Goal: Transaction & Acquisition: Purchase product/service

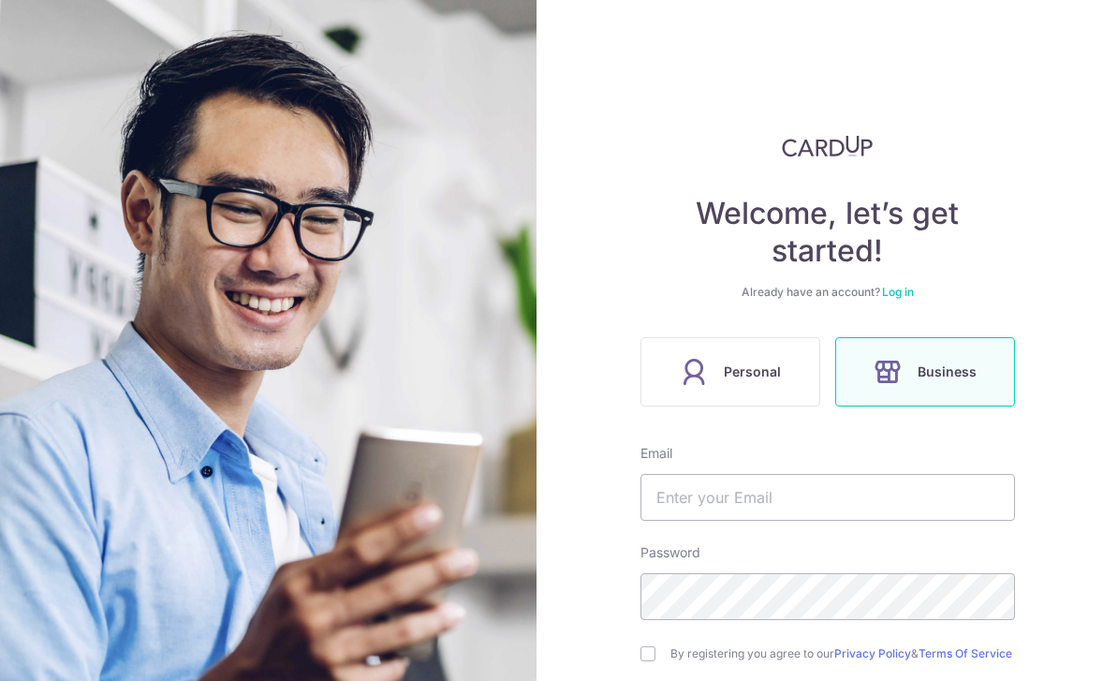
scroll to position [135, 0]
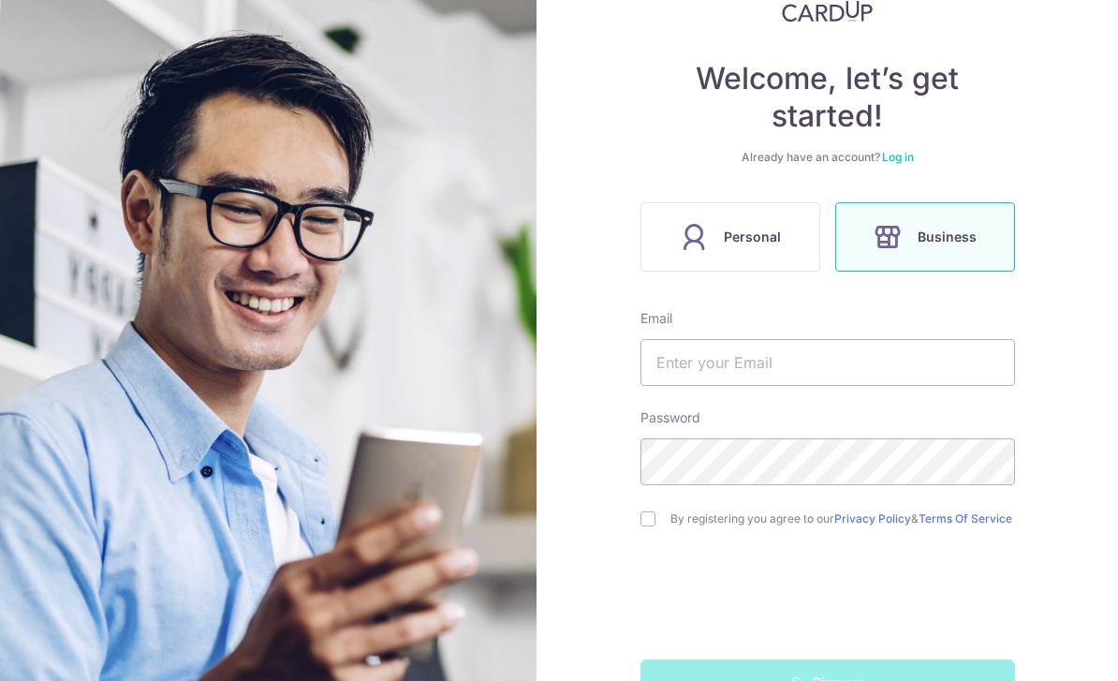
click at [786, 225] on label "Personal" at bounding box center [730, 236] width 180 height 69
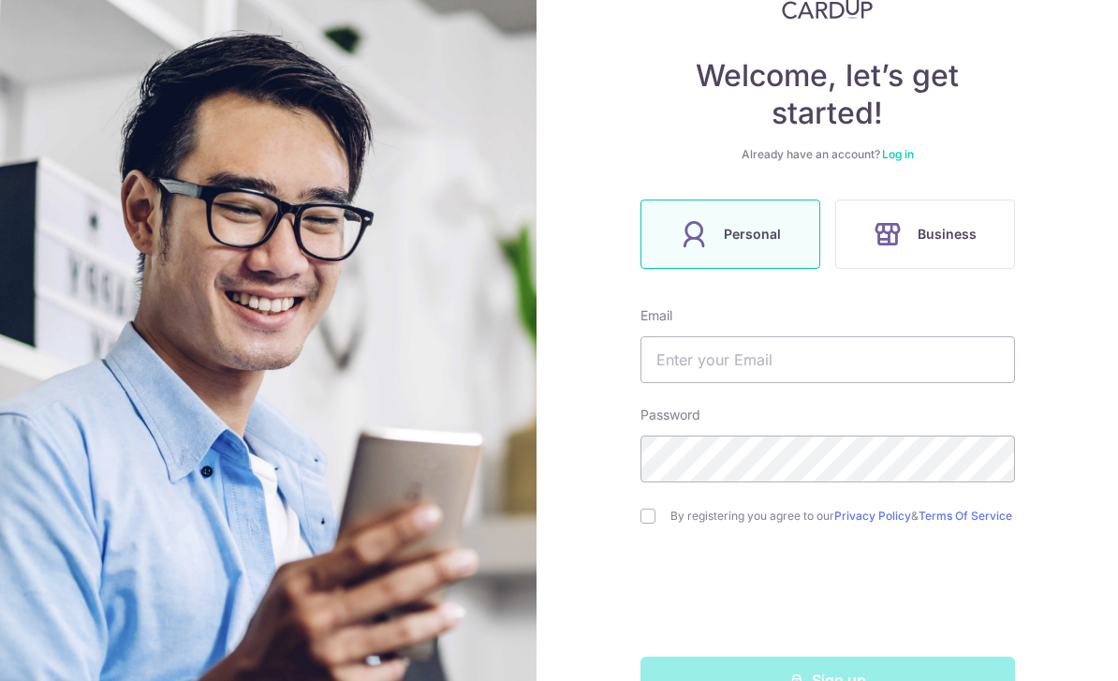
scroll to position [137, 0]
click at [844, 367] on input "text" at bounding box center [827, 360] width 374 height 47
click at [823, 357] on input "text" at bounding box center [827, 360] width 374 height 47
type input "Jackmeng89@gmail.com"
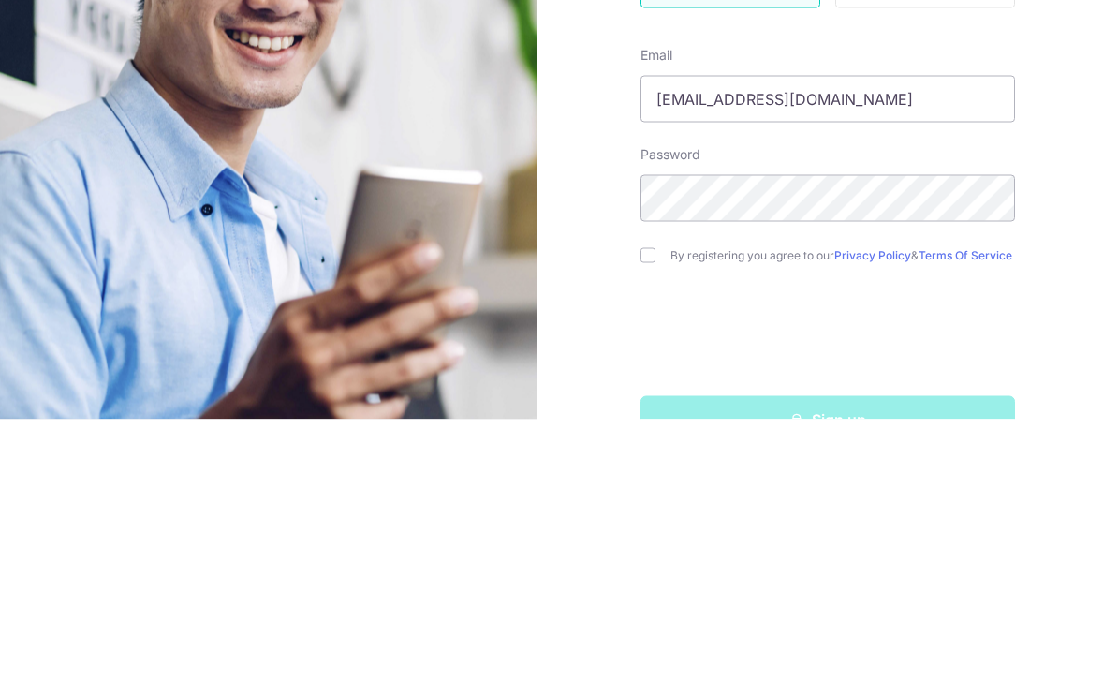
scroll to position [61, 0]
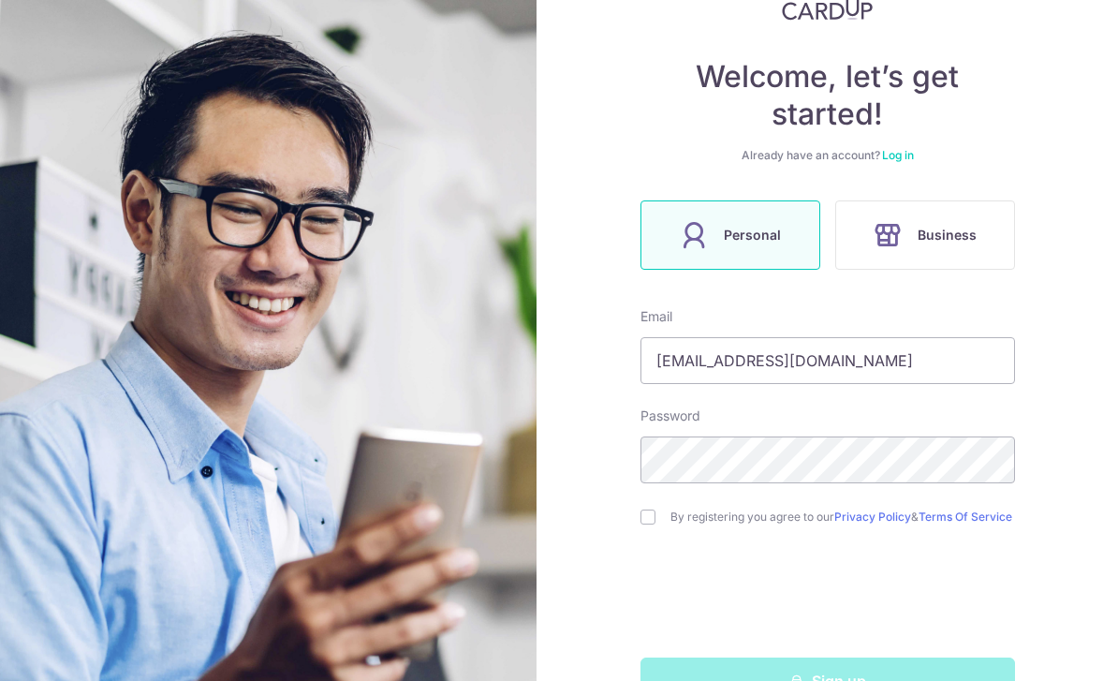
click at [645, 509] on input "checkbox" at bounding box center [647, 516] width 15 height 15
checkbox input "true"
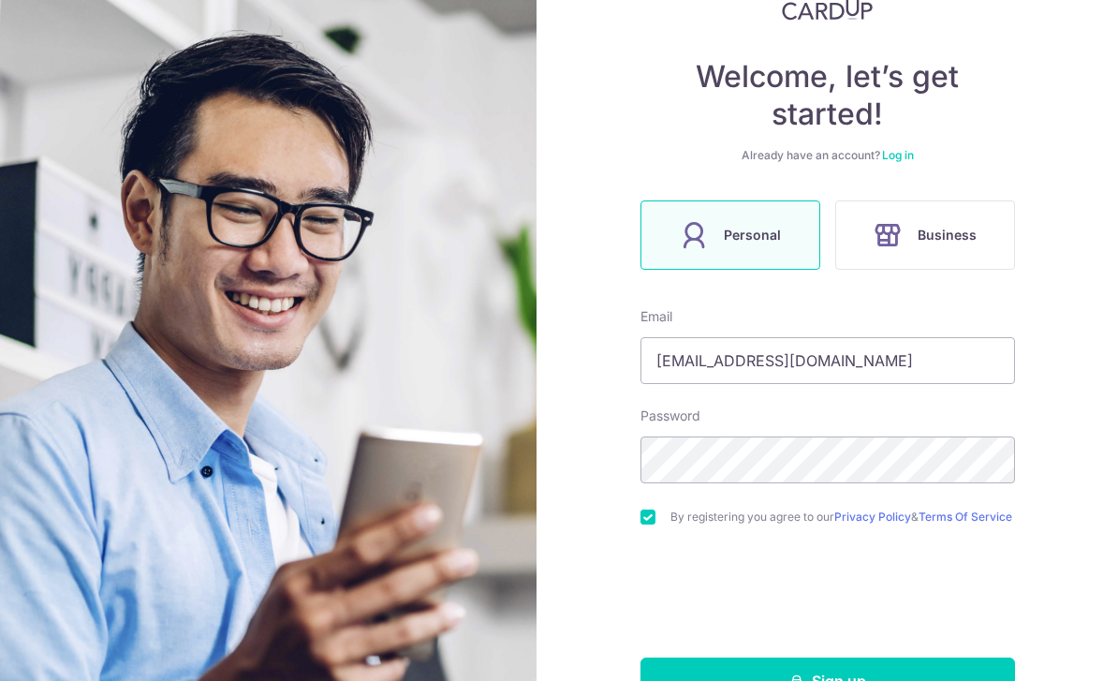
click at [832, 657] on button "Sign up" at bounding box center [827, 680] width 374 height 47
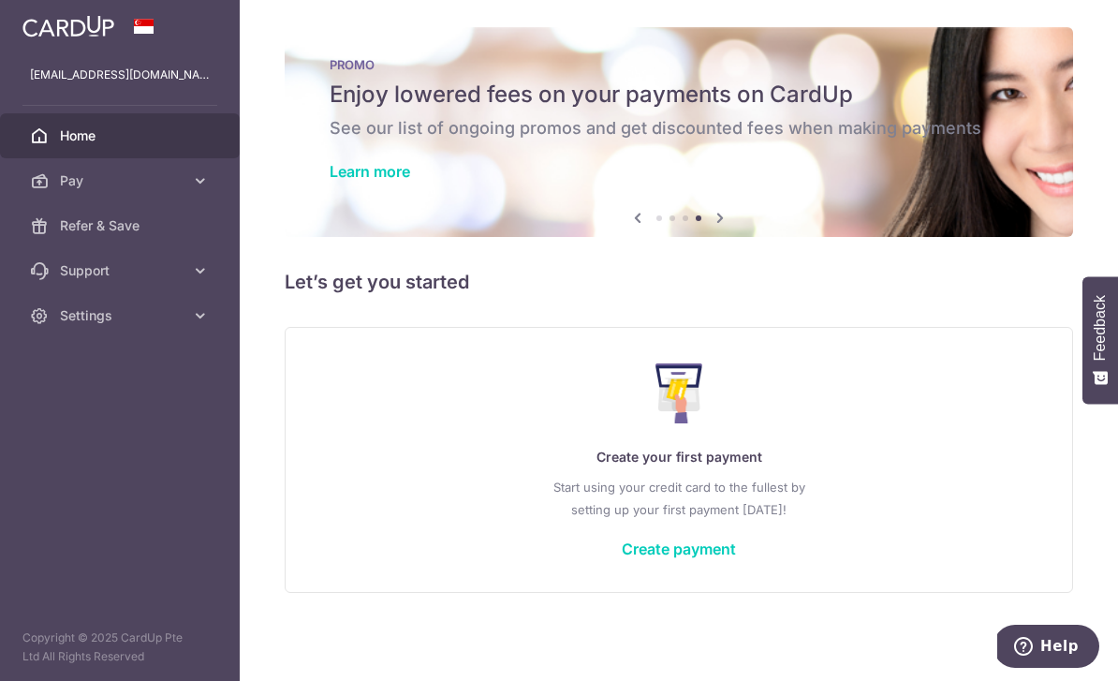
scroll to position [18, 0]
click at [330, 181] on link "Learn more" at bounding box center [370, 171] width 81 height 19
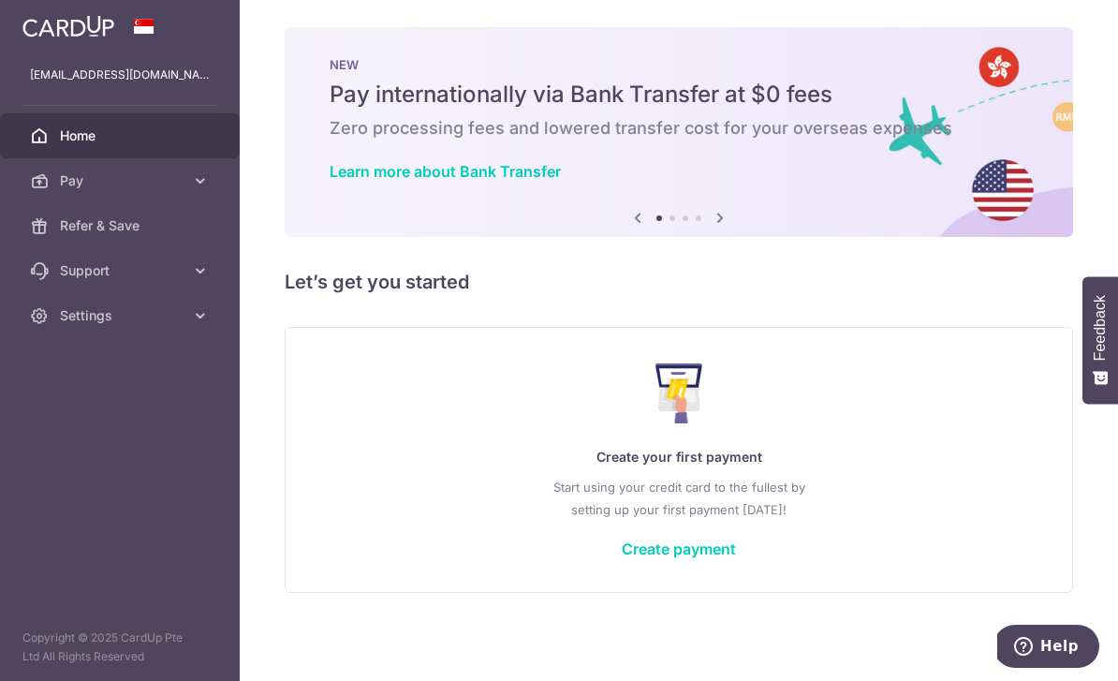
click at [622, 558] on link "Create payment" at bounding box center [679, 548] width 114 height 19
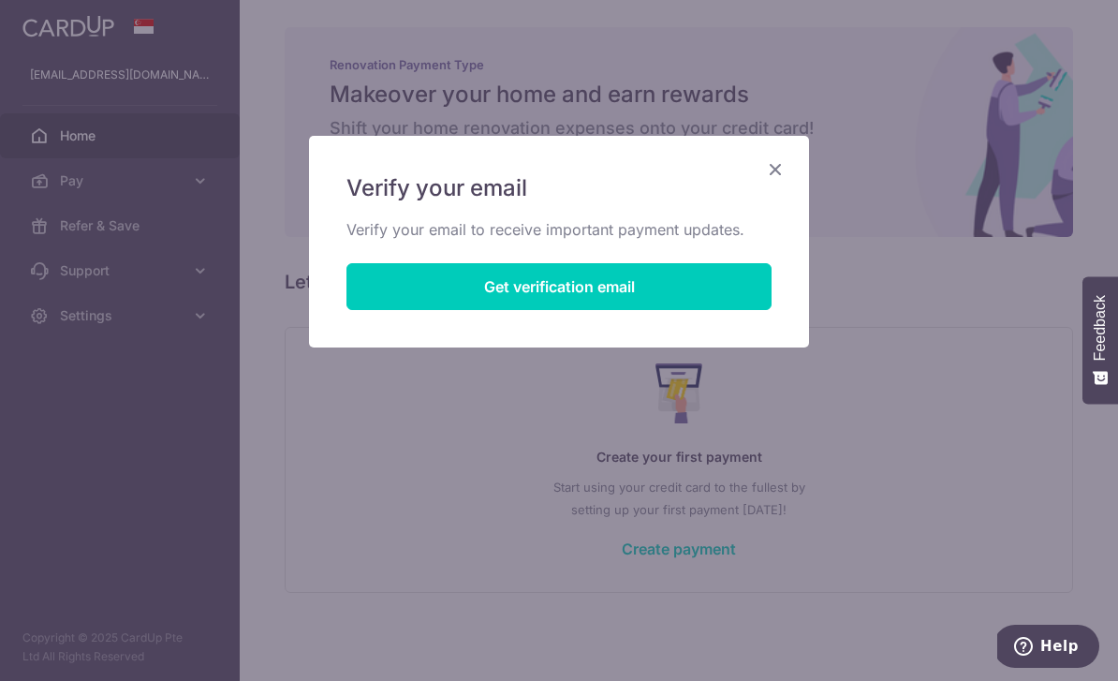
click at [730, 281] on button "Get verification email" at bounding box center [558, 286] width 425 height 47
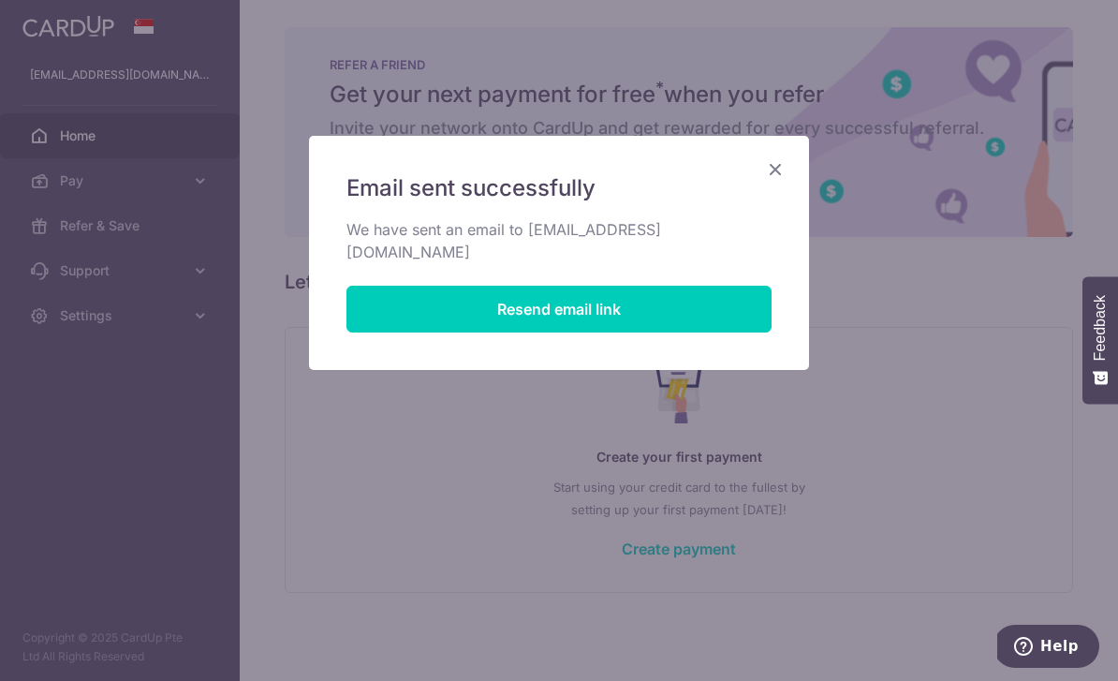
click at [776, 171] on icon "Close" at bounding box center [775, 168] width 22 height 23
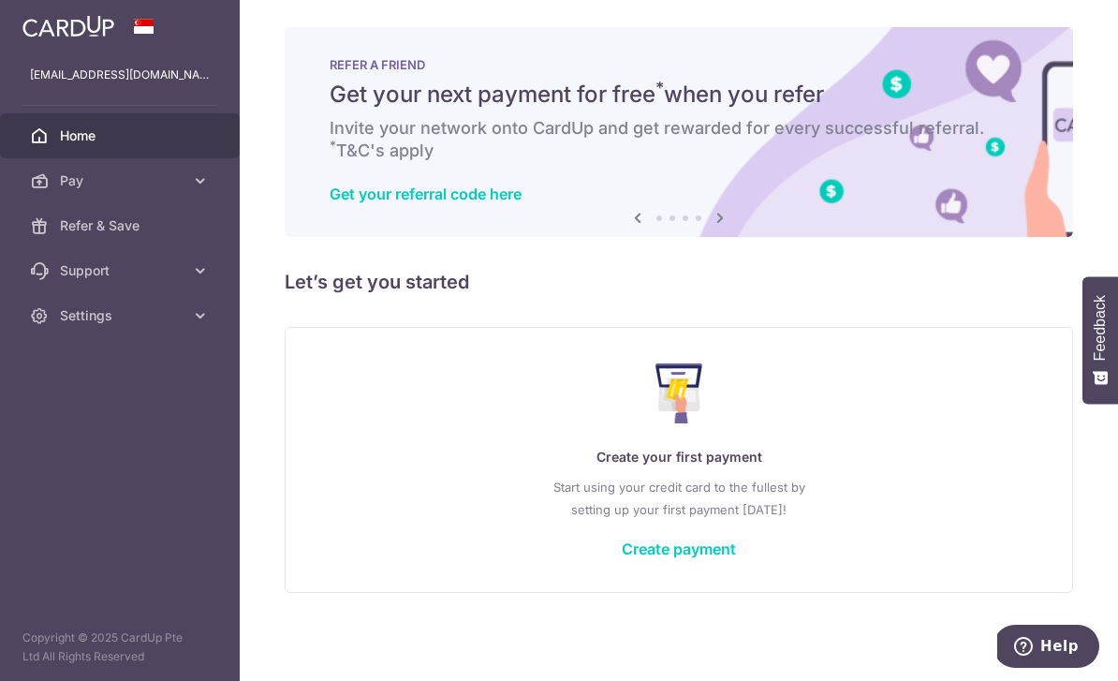
click at [622, 558] on link "Create payment" at bounding box center [679, 548] width 114 height 19
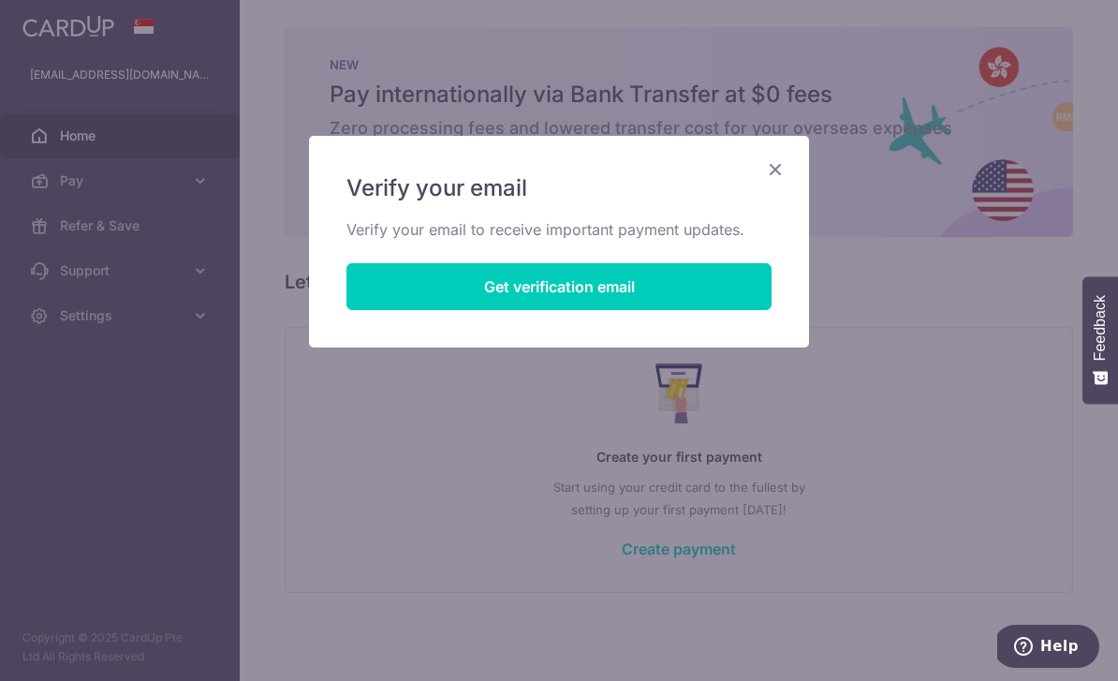
click at [774, 161] on icon "Close" at bounding box center [775, 168] width 22 height 23
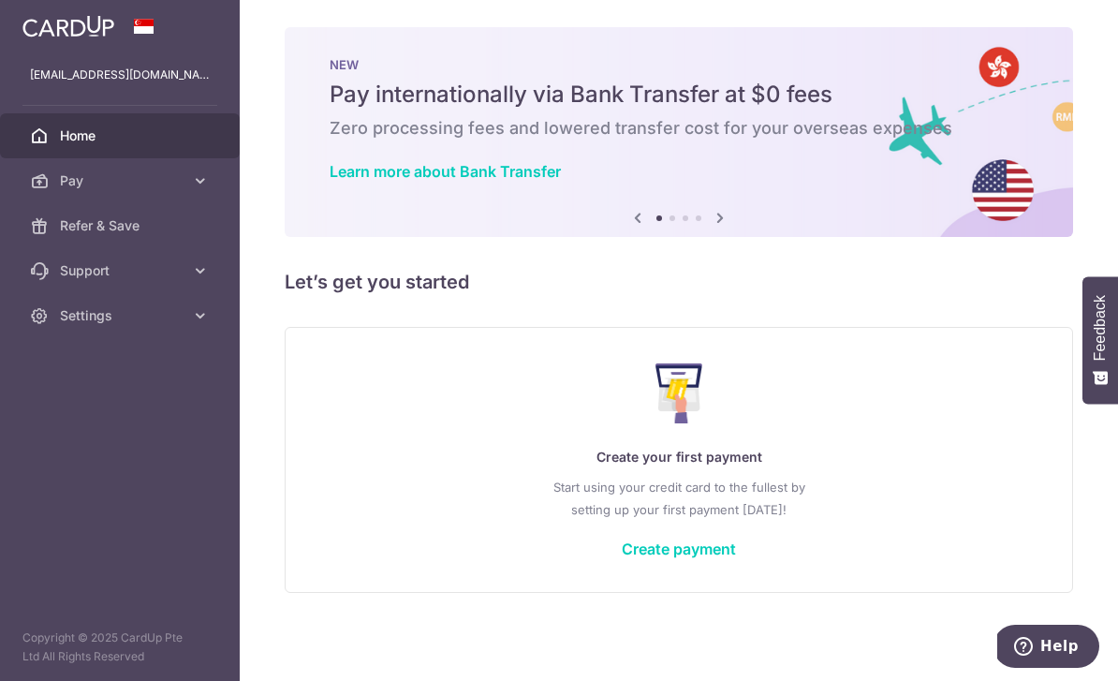
click at [622, 558] on link "Create payment" at bounding box center [679, 548] width 114 height 19
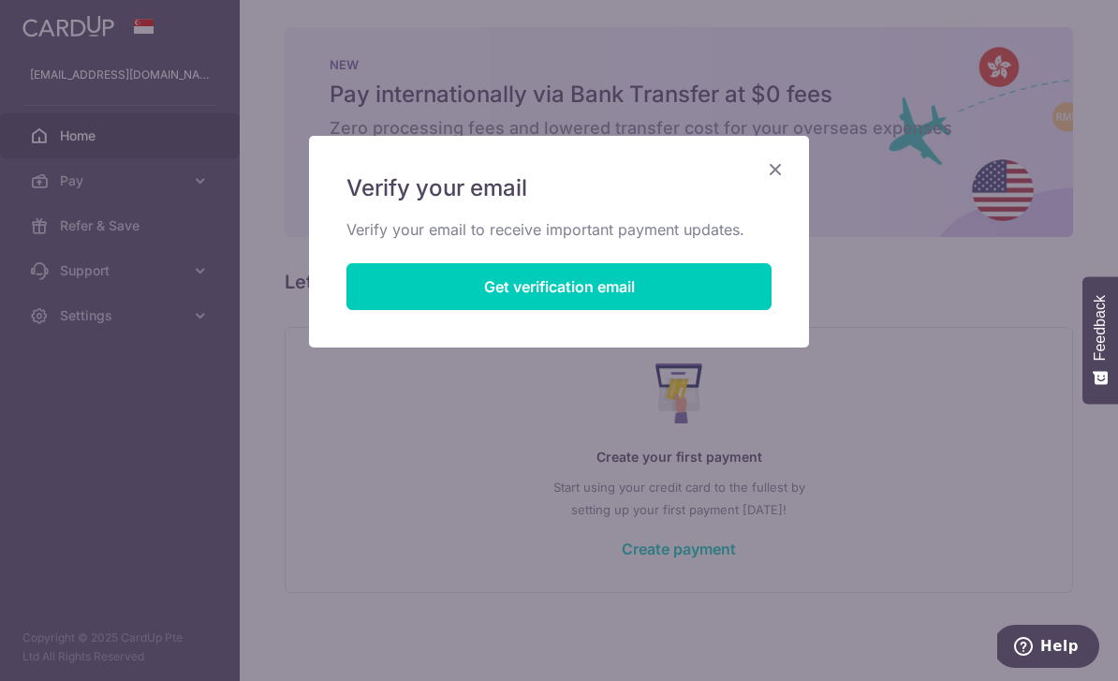
click at [798, 179] on div "Verify your email Verify your email to receive important payment updates. Get v…" at bounding box center [559, 242] width 500 height 212
click at [774, 179] on icon "Close" at bounding box center [775, 168] width 22 height 23
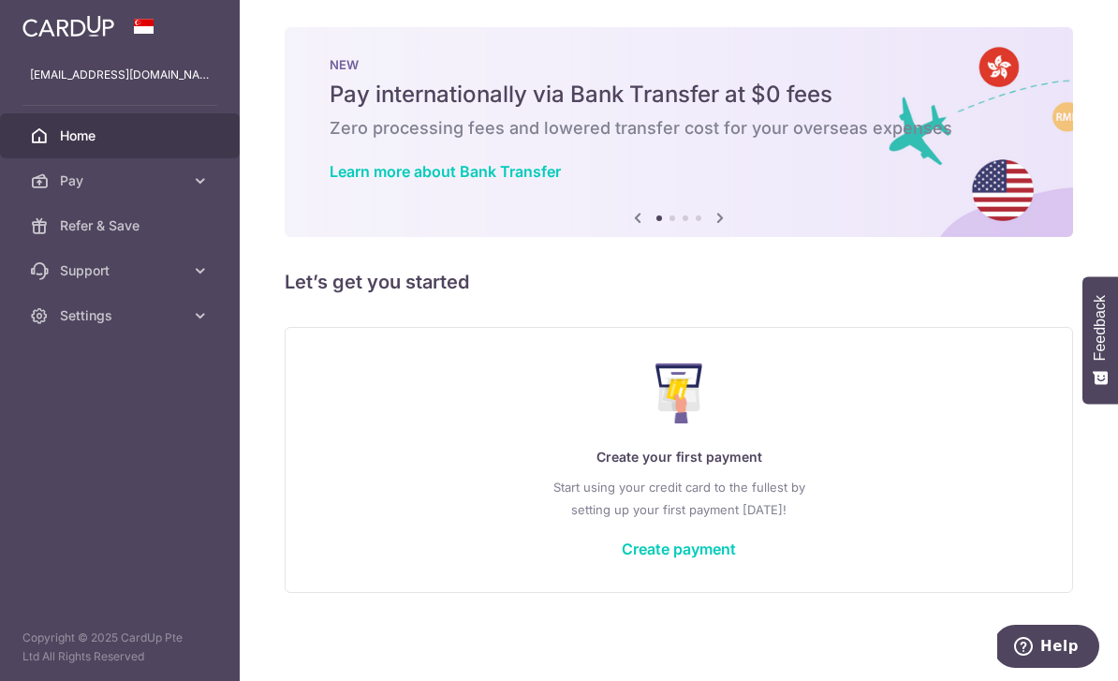
click at [585, 520] on p "Start using your credit card to the fullest by setting up your first payment to…" at bounding box center [678, 498] width 711 height 45
click at [622, 558] on link "Create payment" at bounding box center [679, 548] width 114 height 19
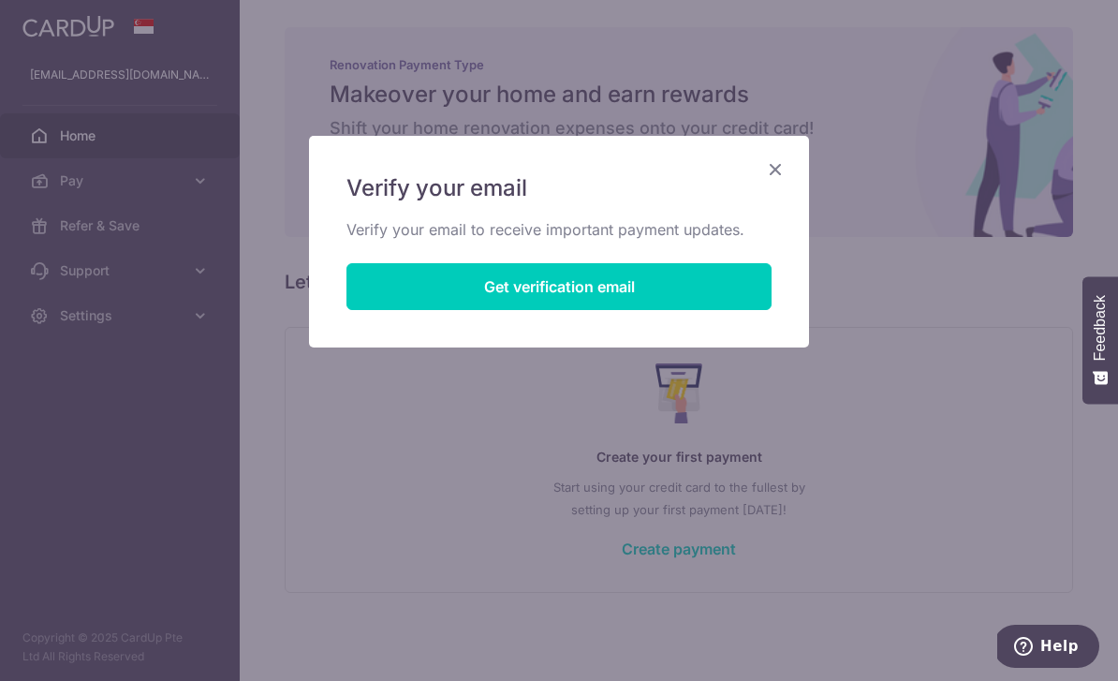
click at [782, 169] on icon "Close" at bounding box center [775, 168] width 22 height 23
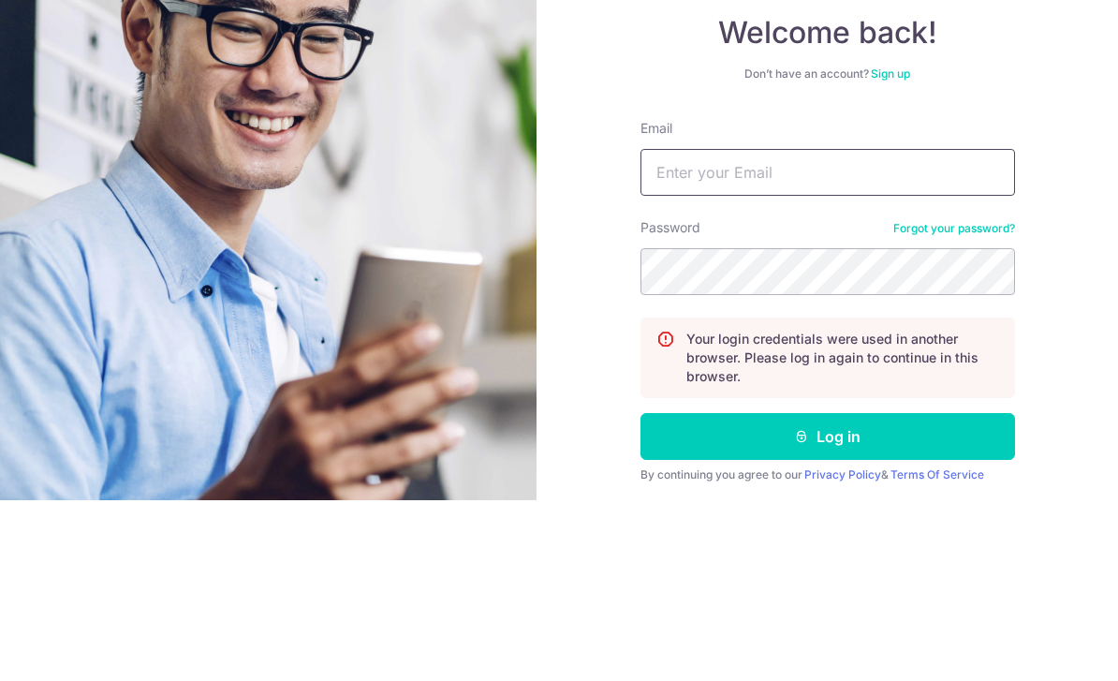
type input "Jackmeng89@gmail.com"
click at [827, 593] on button "Log in" at bounding box center [827, 616] width 374 height 47
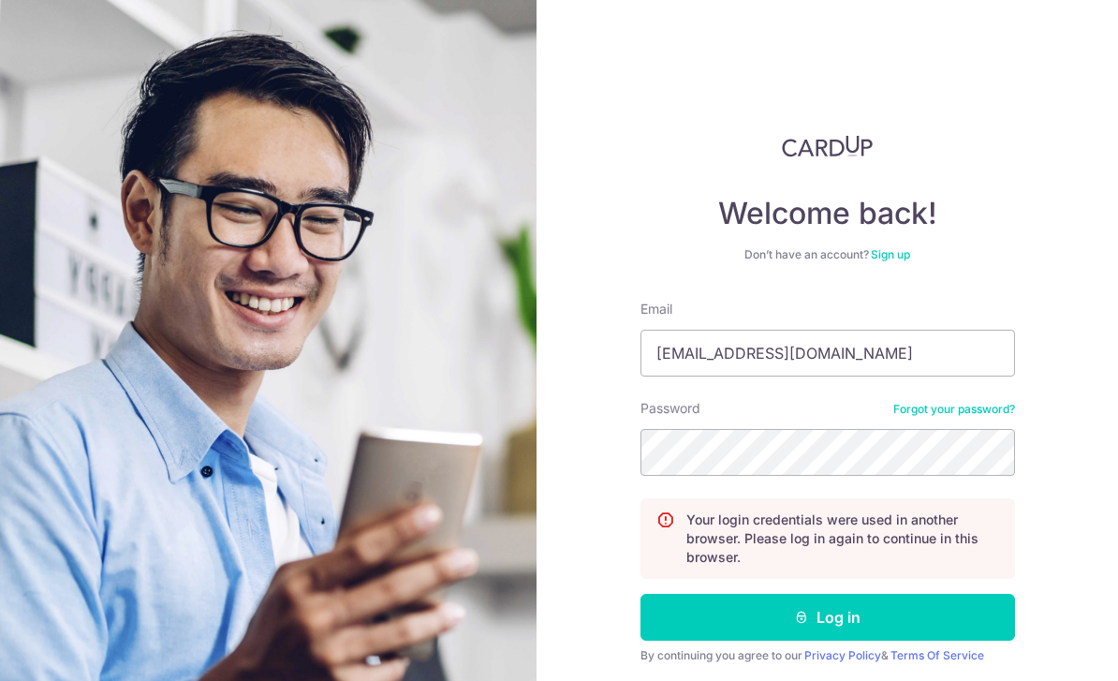
click at [844, 593] on button "Log in" at bounding box center [827, 616] width 374 height 47
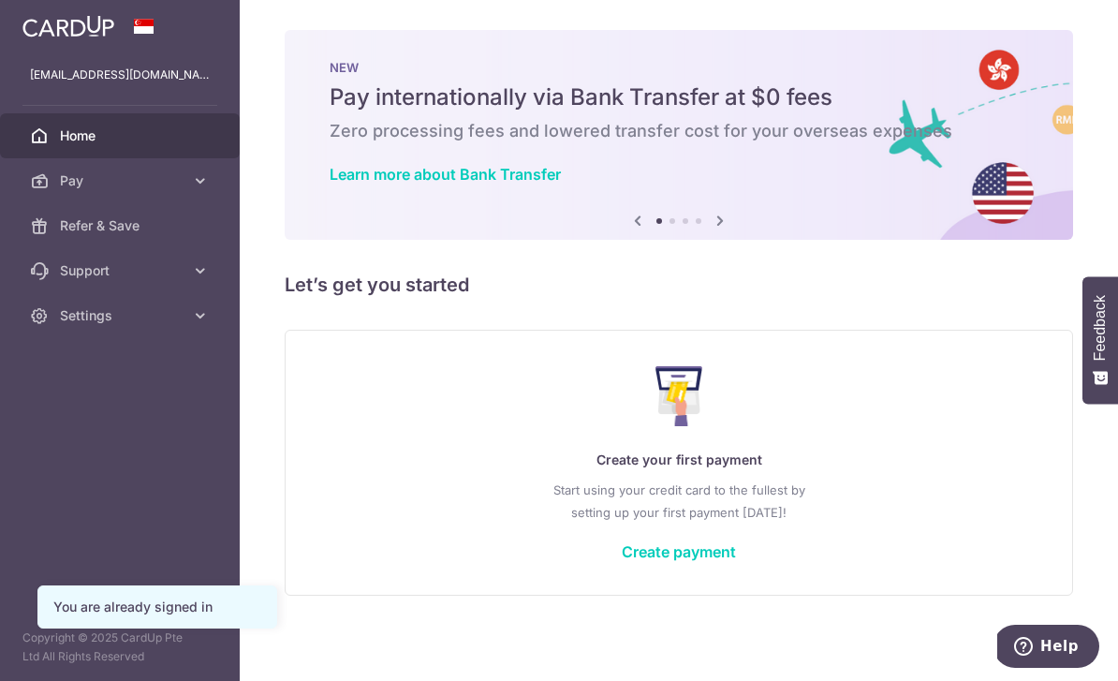
click at [622, 561] on link "Create payment" at bounding box center [679, 551] width 114 height 19
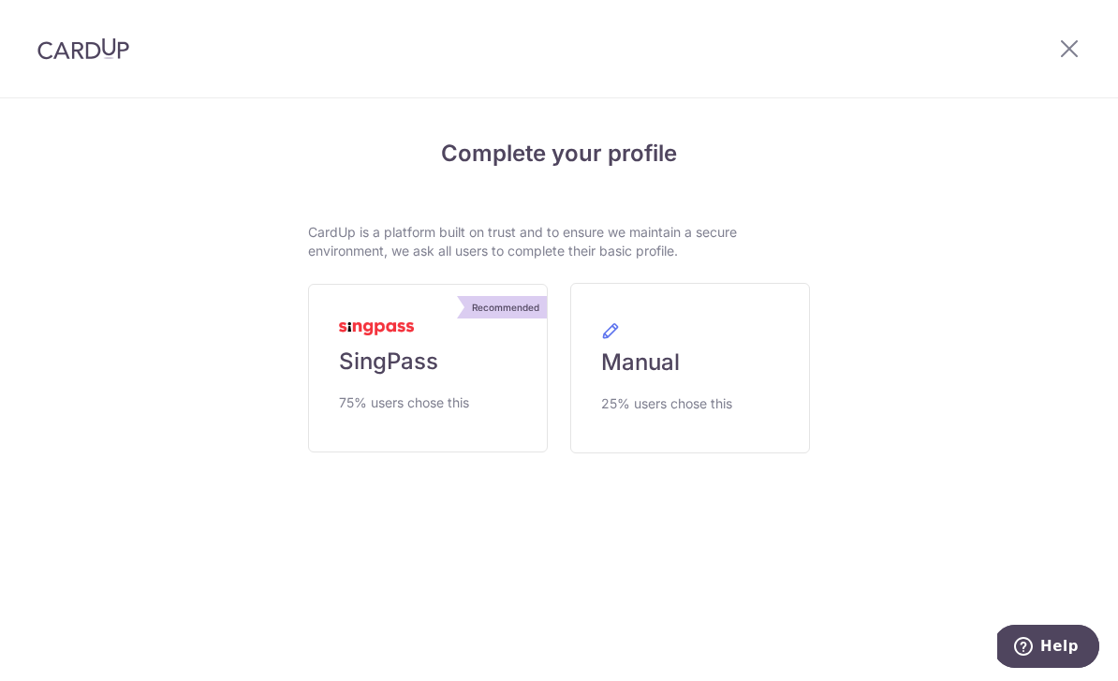
click at [427, 388] on link "Recommended SingPass 75% users chose this" at bounding box center [428, 368] width 240 height 168
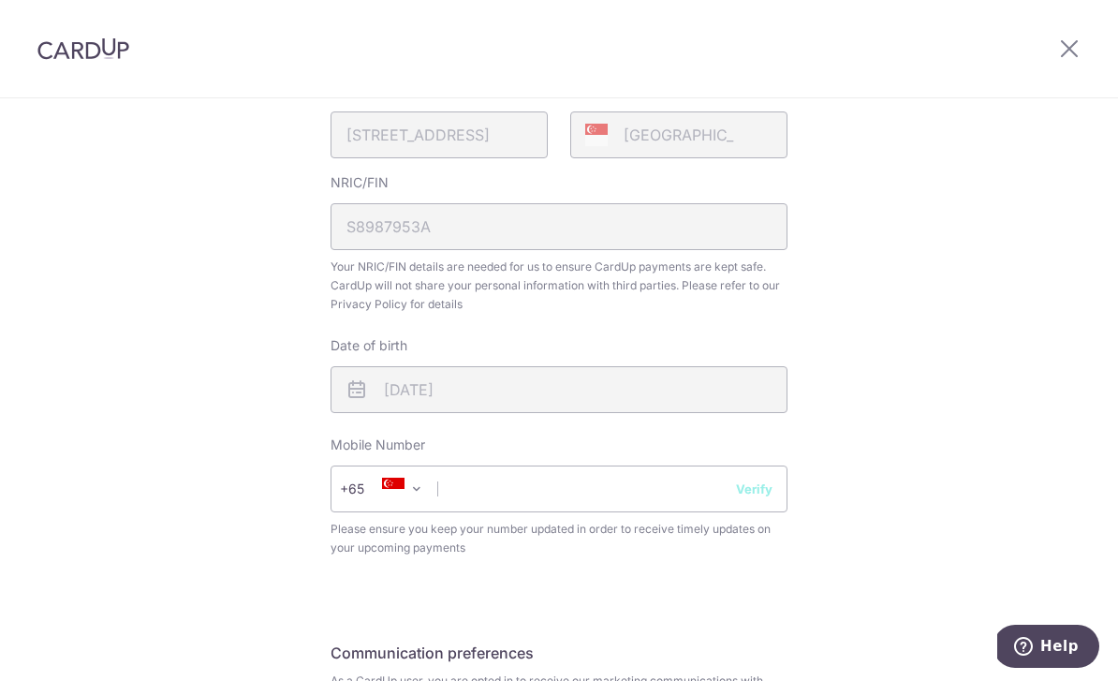
scroll to position [489, 0]
click at [610, 498] on input "text" at bounding box center [558, 486] width 457 height 47
type input "83953790"
click at [765, 496] on button "Verify" at bounding box center [754, 486] width 37 height 19
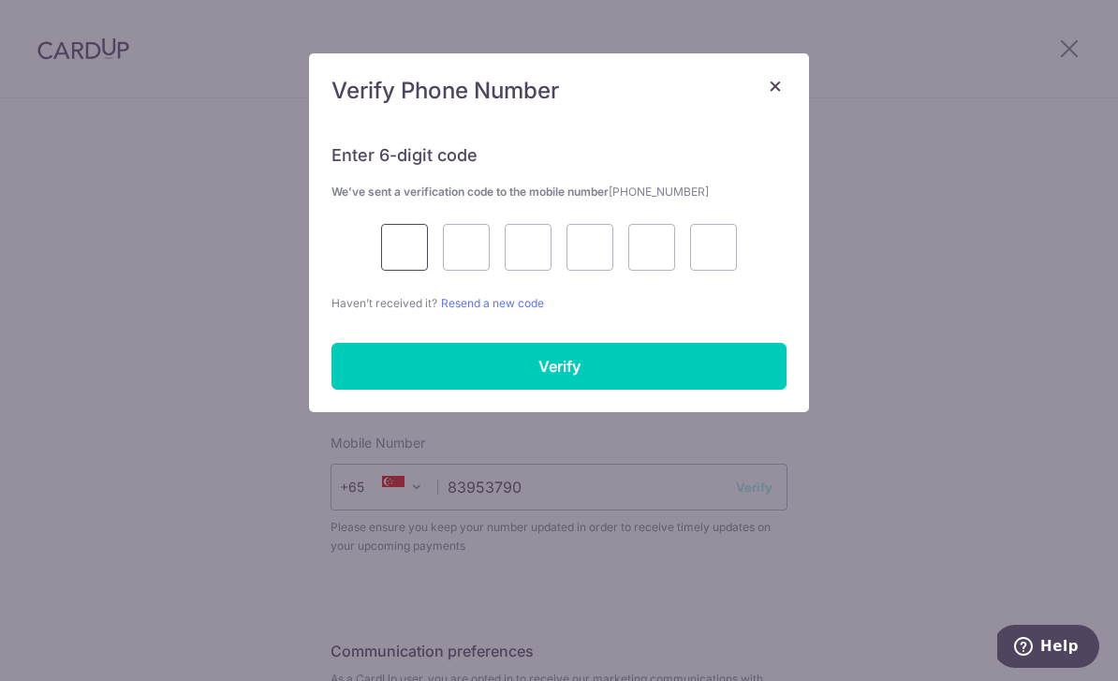
click at [400, 245] on input "text" at bounding box center [404, 247] width 47 height 47
type input "9"
type input "8"
type input "7"
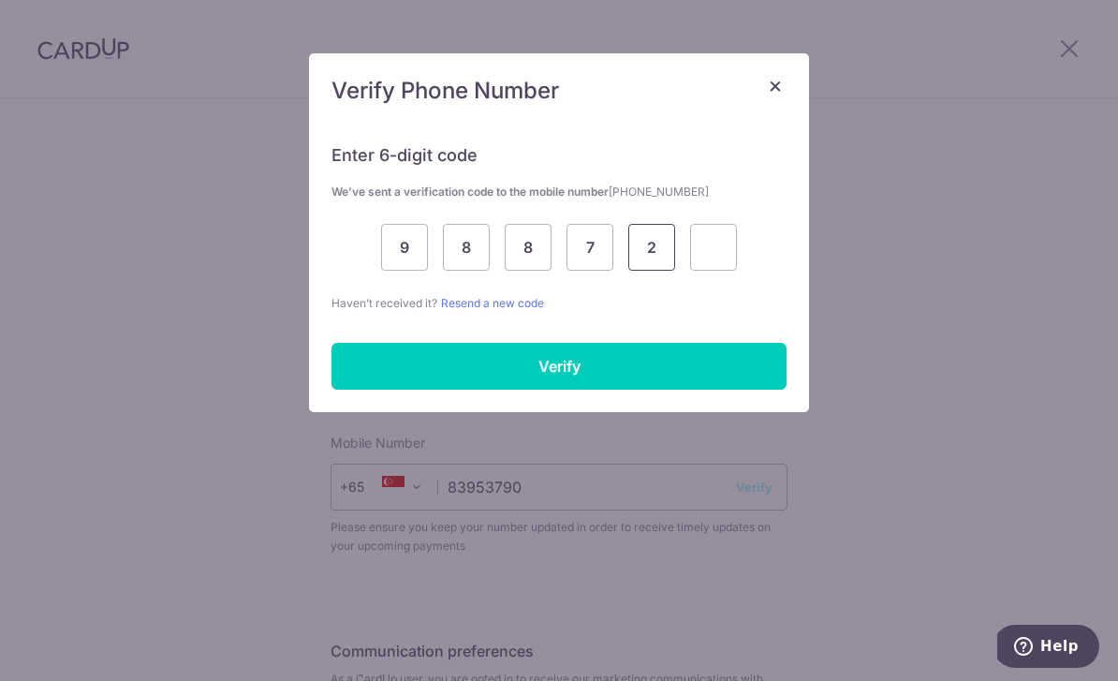
type input "2"
type input "9"
click at [636, 385] on input "Verify" at bounding box center [558, 366] width 455 height 47
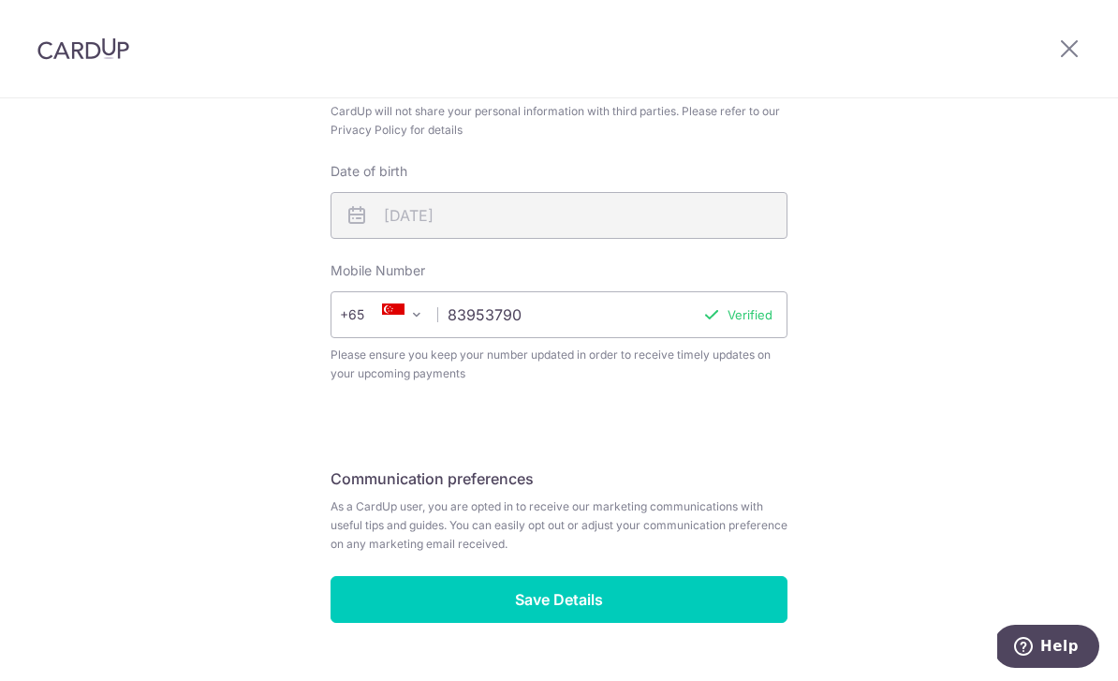
scroll to position [660, 0]
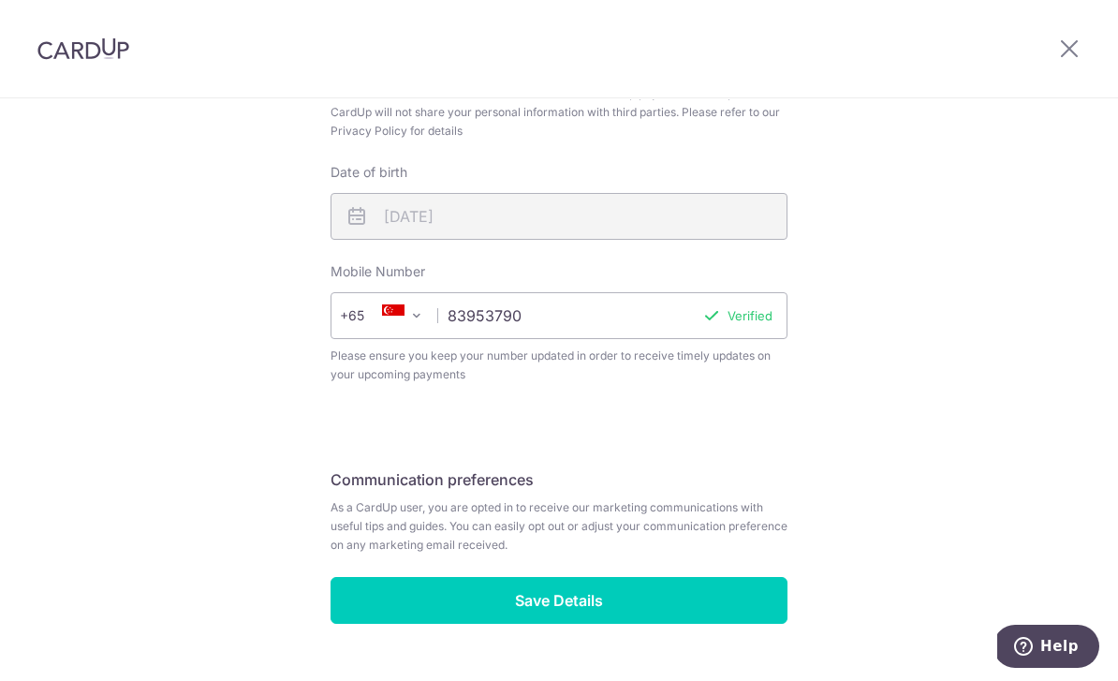
click at [609, 621] on input "Save Details" at bounding box center [558, 600] width 457 height 47
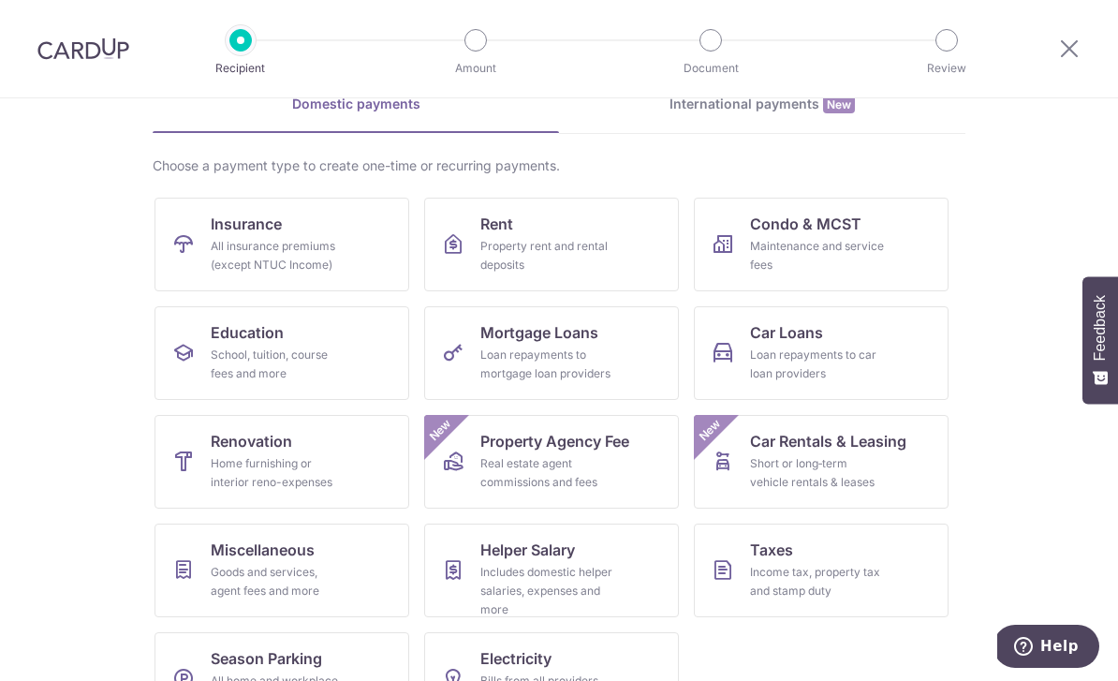
scroll to position [96, 0]
click at [307, 451] on link "Renovation Home furnishing or interior reno-expenses" at bounding box center [281, 463] width 255 height 94
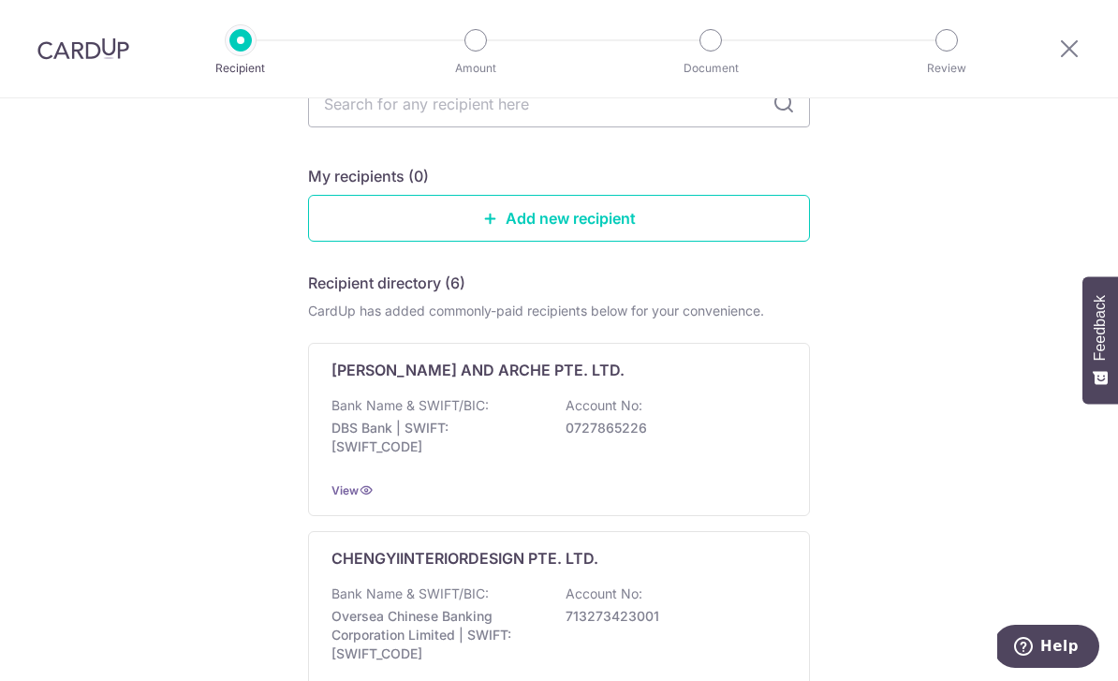
scroll to position [139, 0]
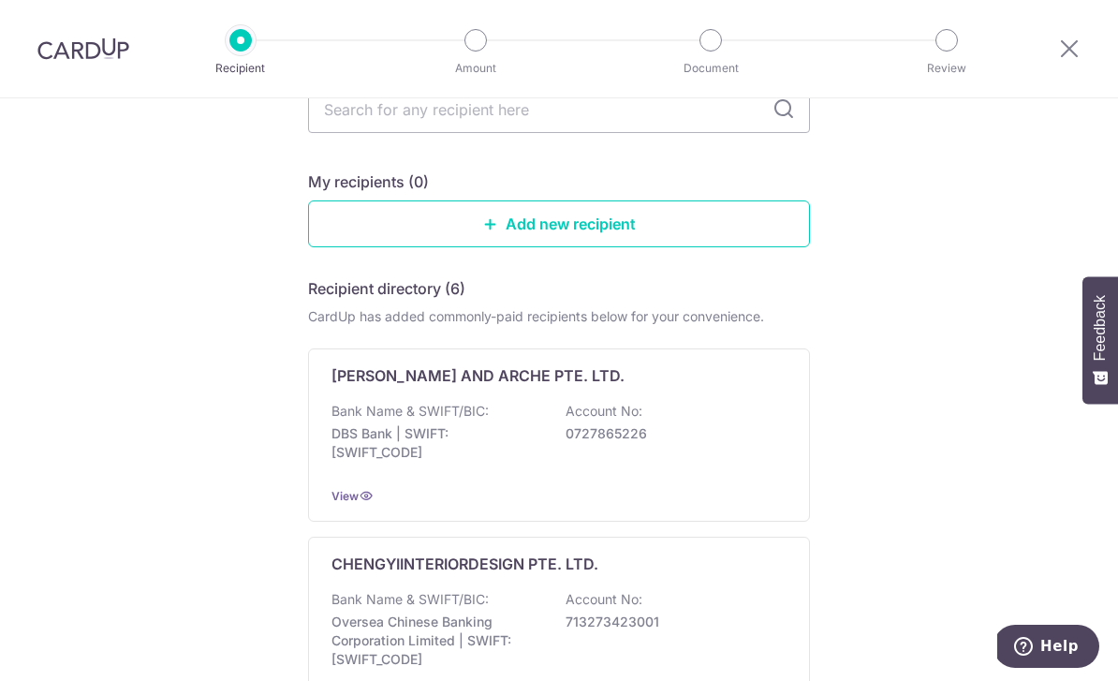
click at [629, 235] on link "Add new recipient" at bounding box center [559, 223] width 502 height 47
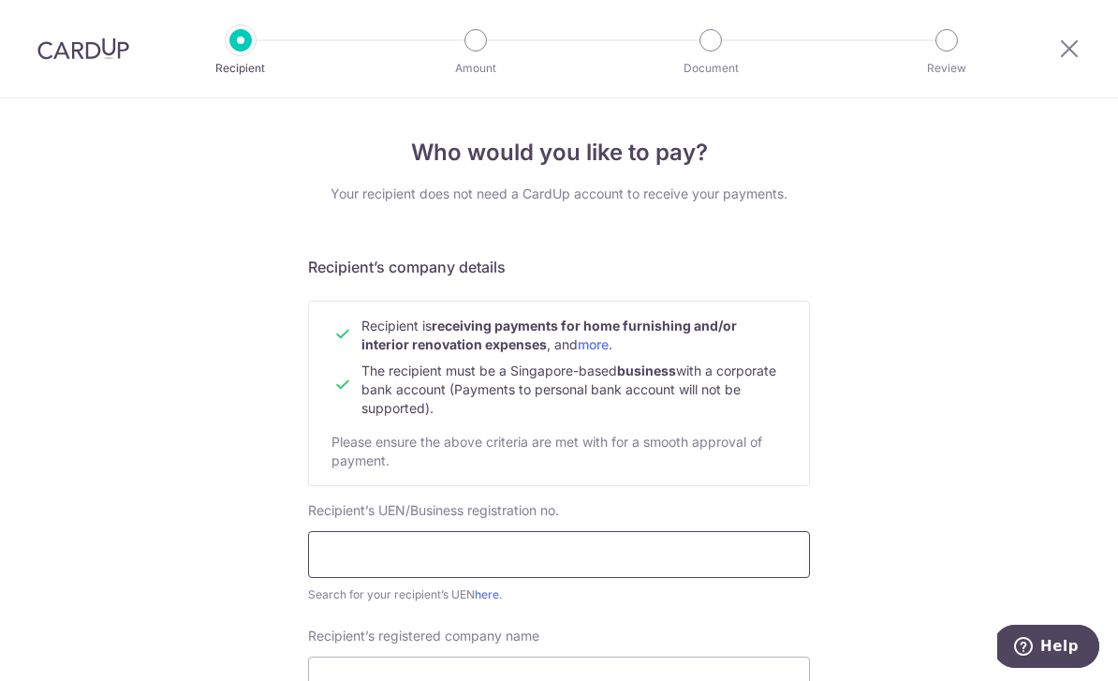
click at [700, 565] on input "text" at bounding box center [559, 554] width 502 height 47
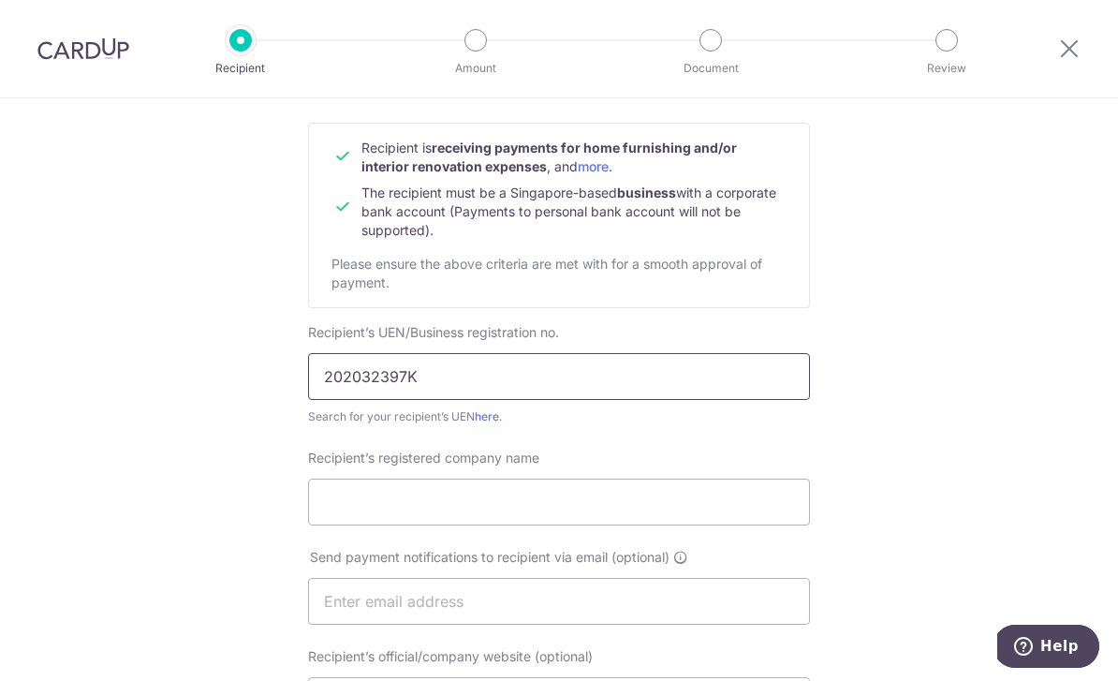
scroll to position [176, 0]
type input "202032397K"
click at [493, 425] on link "here" at bounding box center [487, 418] width 24 height 14
click at [565, 505] on input "Recipient’s registered company name" at bounding box center [559, 503] width 502 height 47
click at [439, 509] on input "Recipient’s registered company name" at bounding box center [559, 503] width 502 height 47
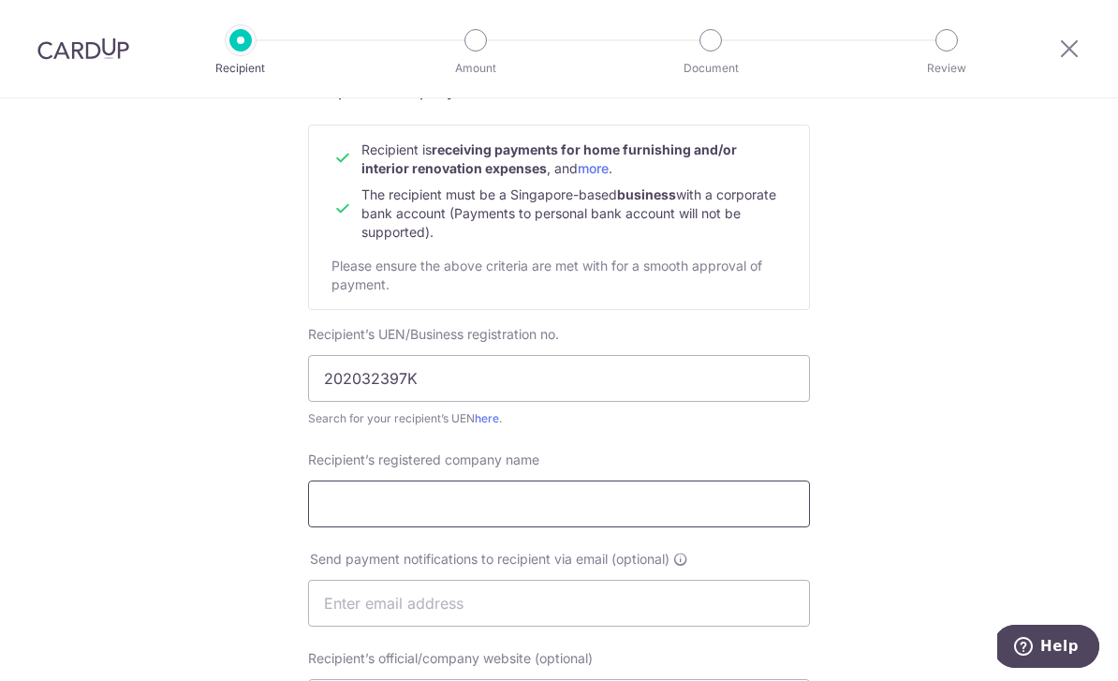
paste input "SG INTERIOR DESIGN PTE. LTD."
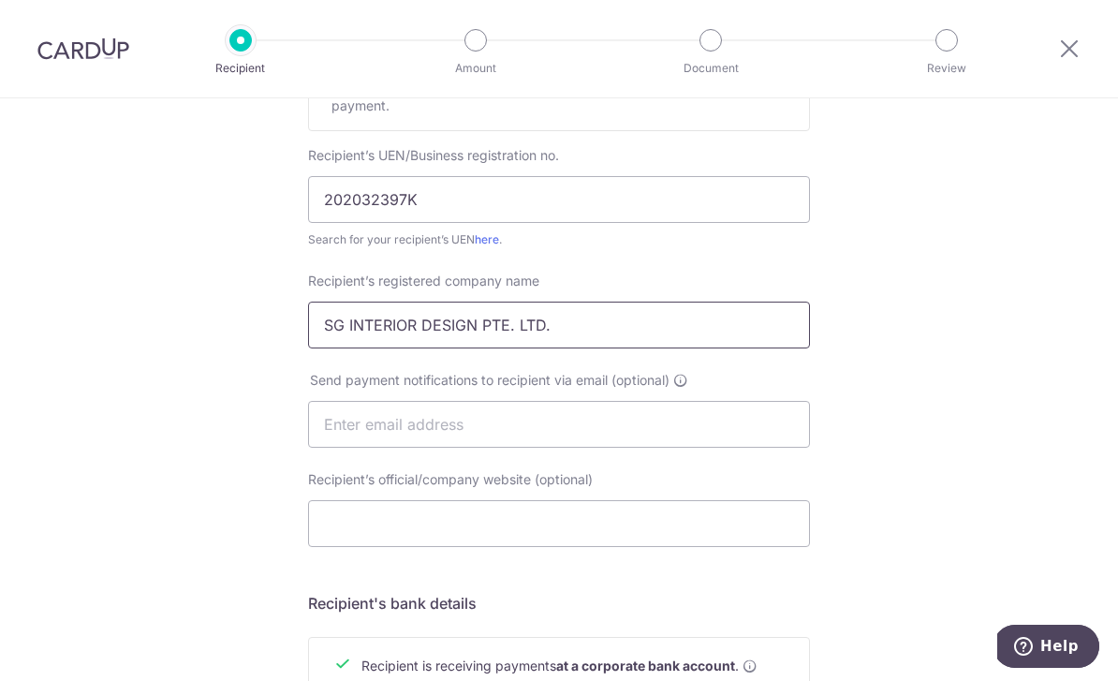
scroll to position [363, 0]
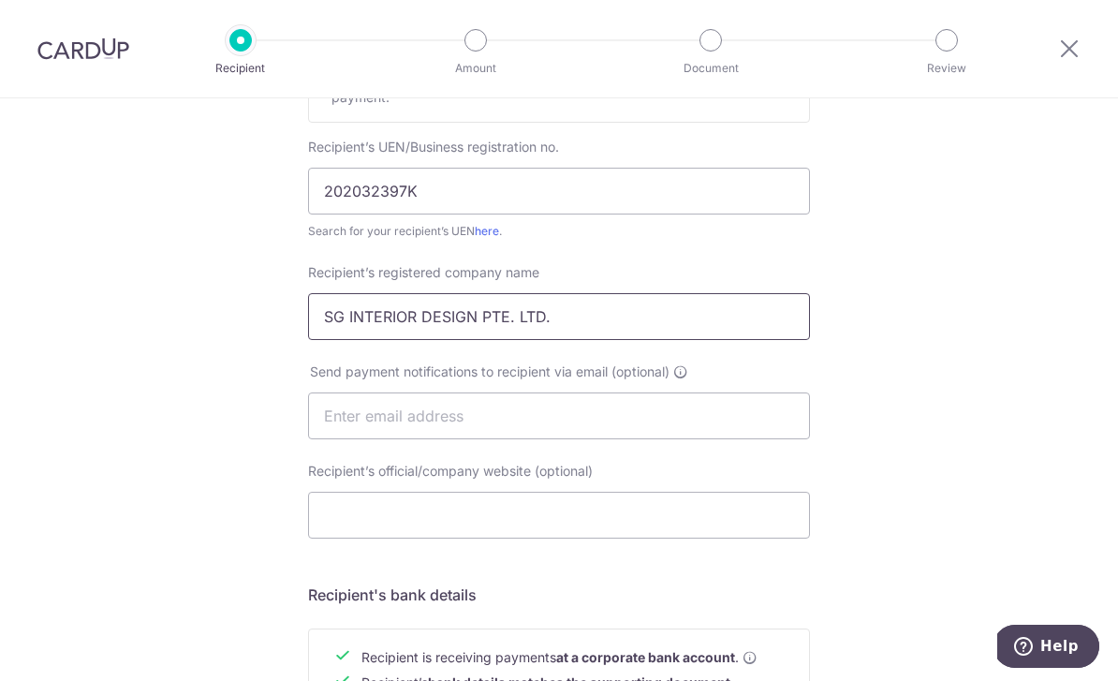
type input "SG INTERIOR DESIGN PTE. LTD."
click at [701, 434] on input "text" at bounding box center [559, 415] width 502 height 47
type input "Jackmeng89@gmail.com"
click at [623, 525] on input "Recipient’s official/company website (optional)" at bounding box center [559, 514] width 502 height 47
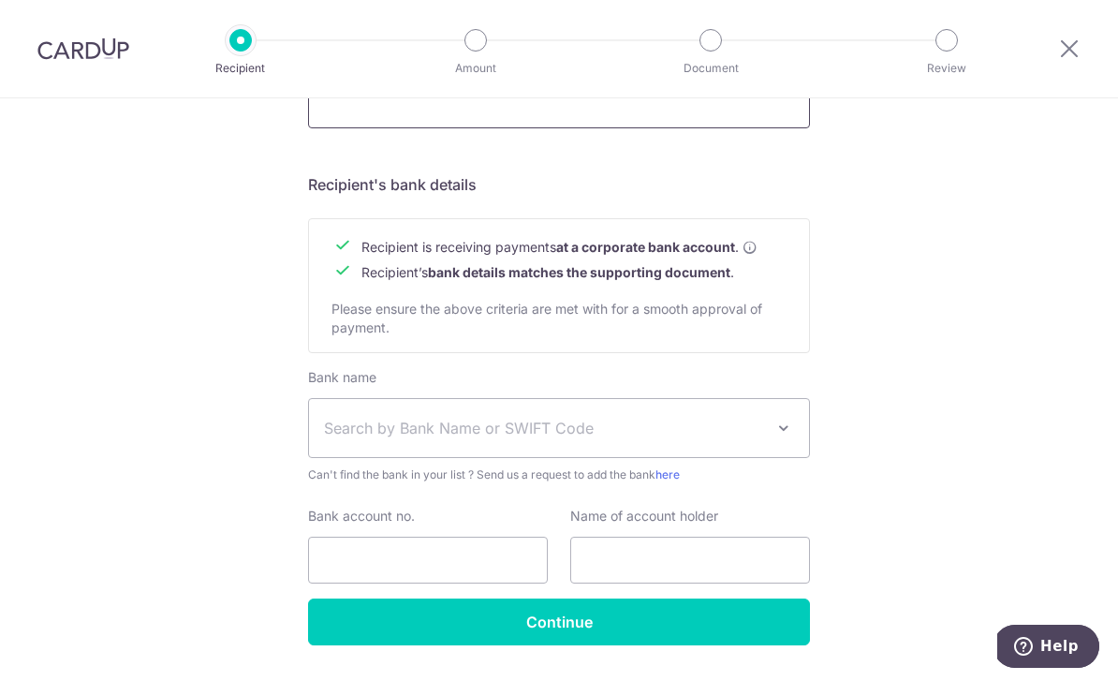
scroll to position [772, 0]
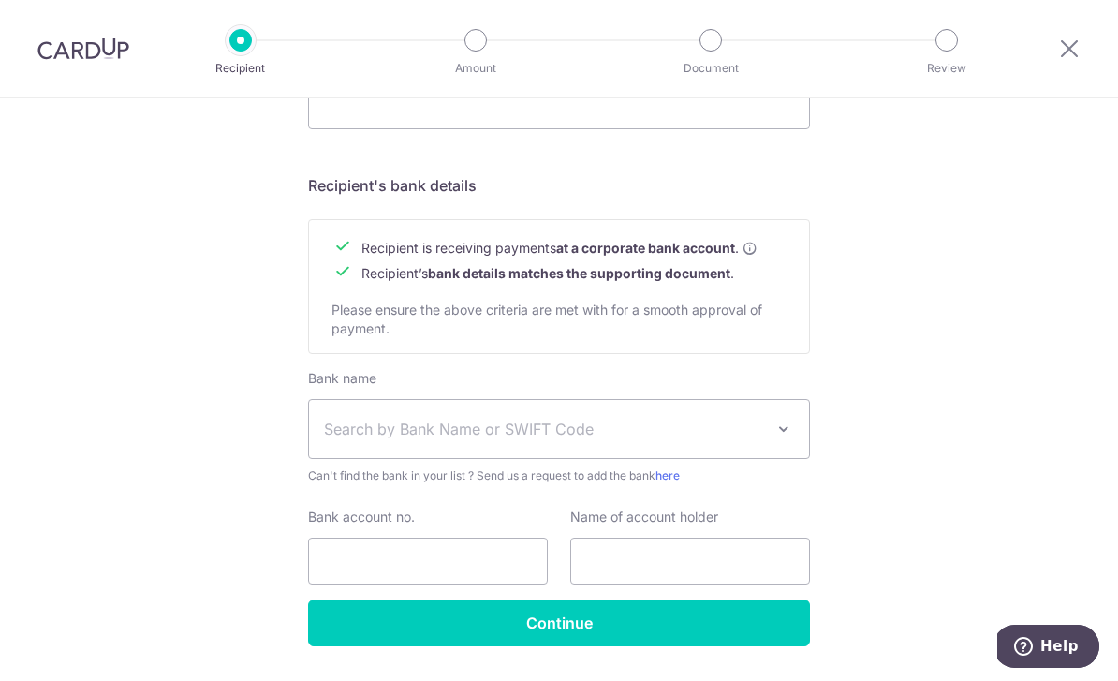
click at [331, 440] on span "Search by Bank Name or SWIFT Code" at bounding box center [544, 428] width 440 height 22
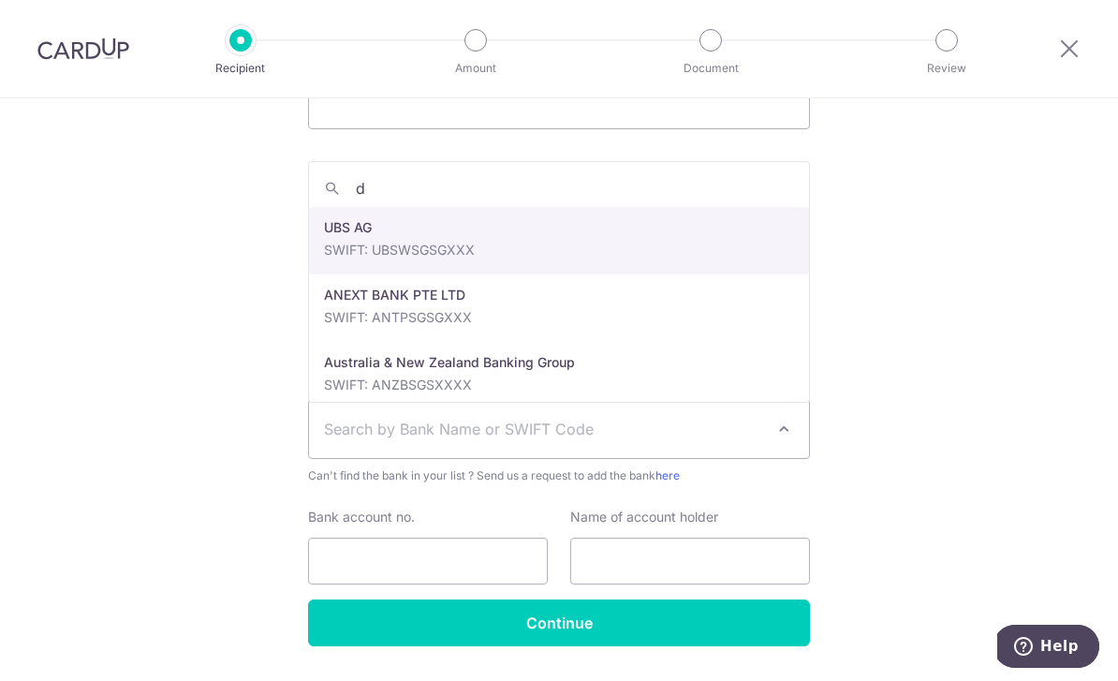
type input "db"
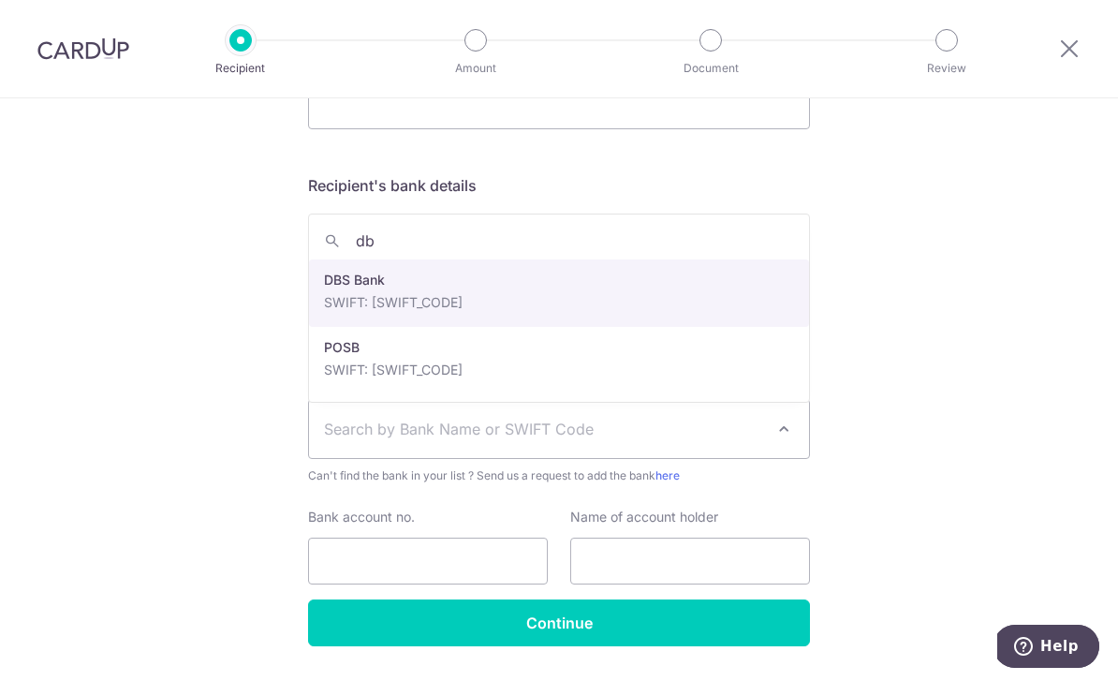
select select "6"
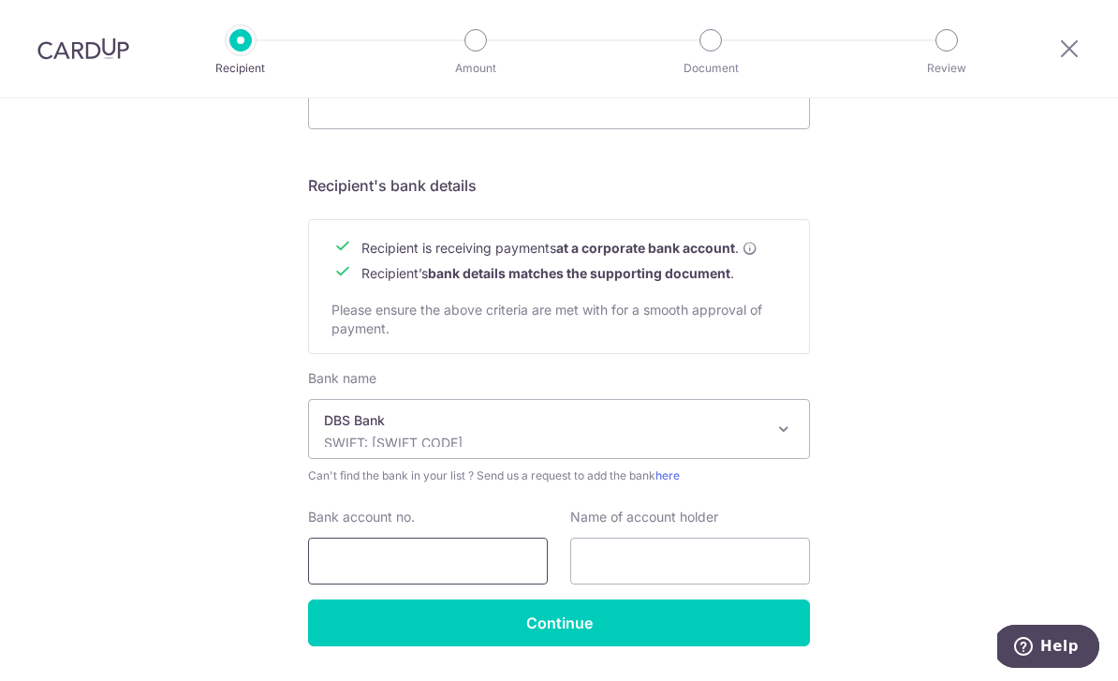
click at [338, 566] on input "Bank account no." at bounding box center [428, 560] width 240 height 47
type input "0720293070"
click at [753, 559] on input "text" at bounding box center [690, 560] width 240 height 47
click at [659, 579] on input "text" at bounding box center [690, 560] width 240 height 47
paste input "SG INTERIOR DESIGN PTE. LTD."
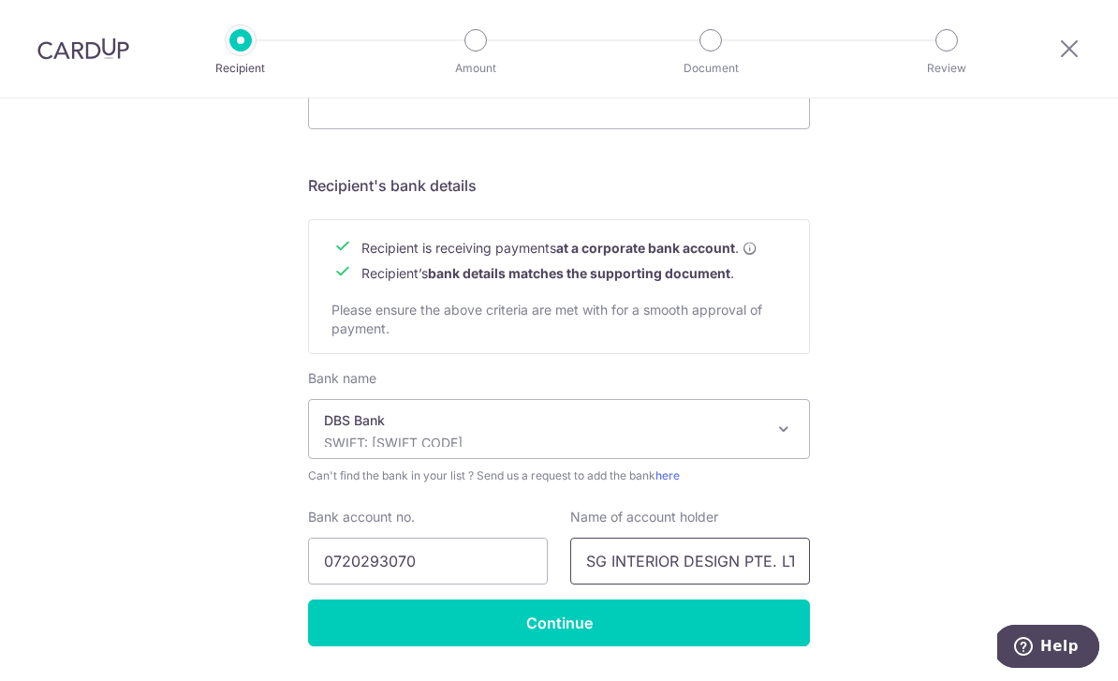
type input "SG INTERIOR DESIGN PTE. LTD."
click at [719, 645] on input "Continue" at bounding box center [559, 622] width 502 height 47
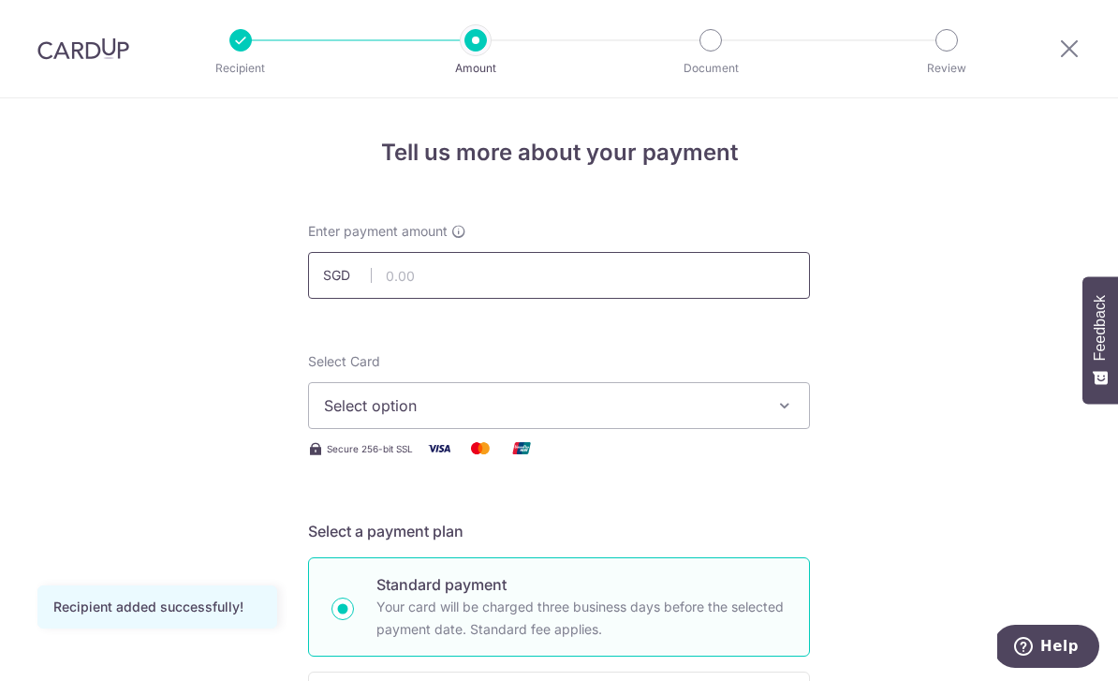
click at [597, 284] on input "text" at bounding box center [559, 275] width 502 height 47
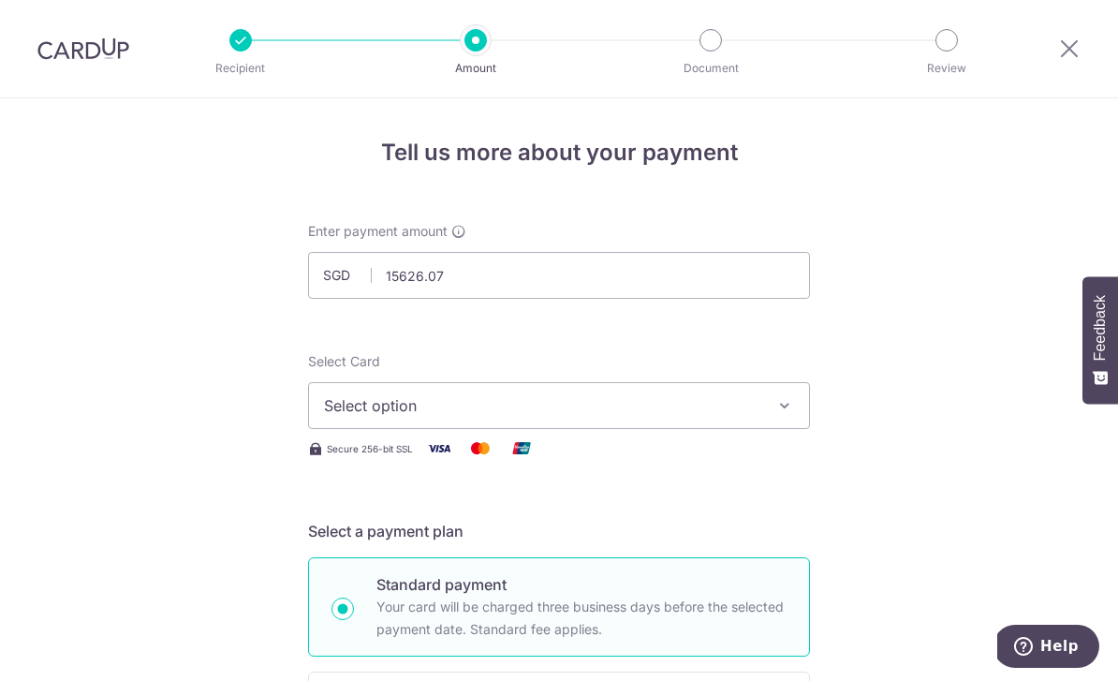
click at [761, 429] on button "Select option" at bounding box center [559, 405] width 502 height 47
type input "15,626.07"
click at [548, 475] on link "Add credit card" at bounding box center [559, 458] width 500 height 34
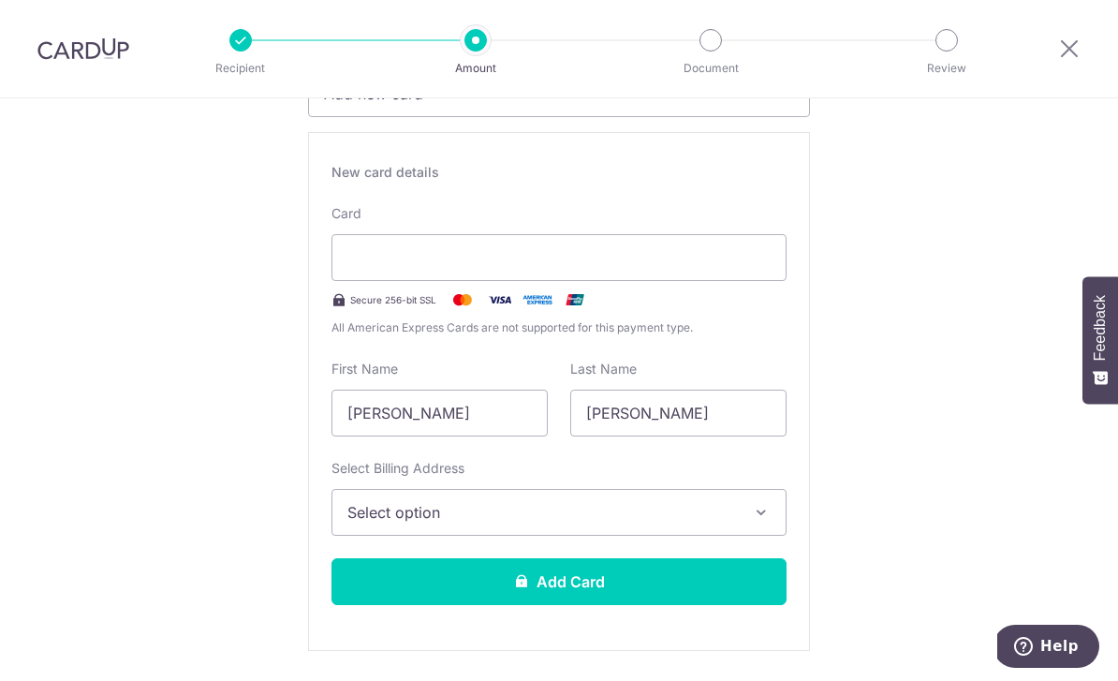
scroll to position [313, 0]
click at [713, 522] on span "Select option" at bounding box center [541, 511] width 389 height 22
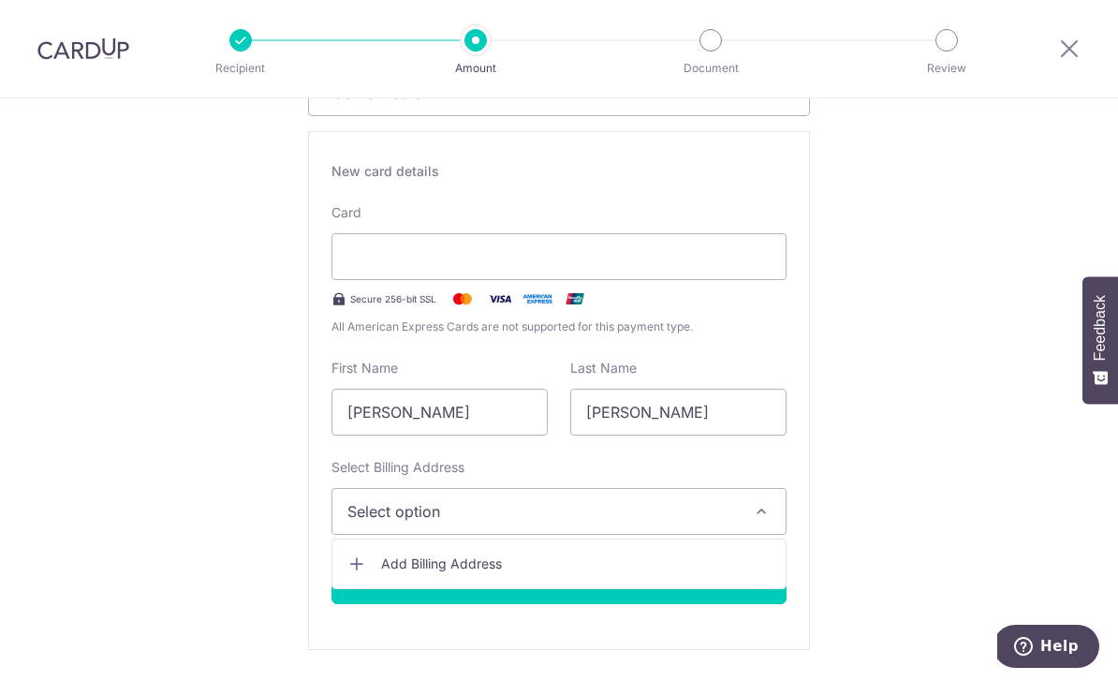
click at [549, 566] on span "Add Billing Address" at bounding box center [575, 563] width 389 height 19
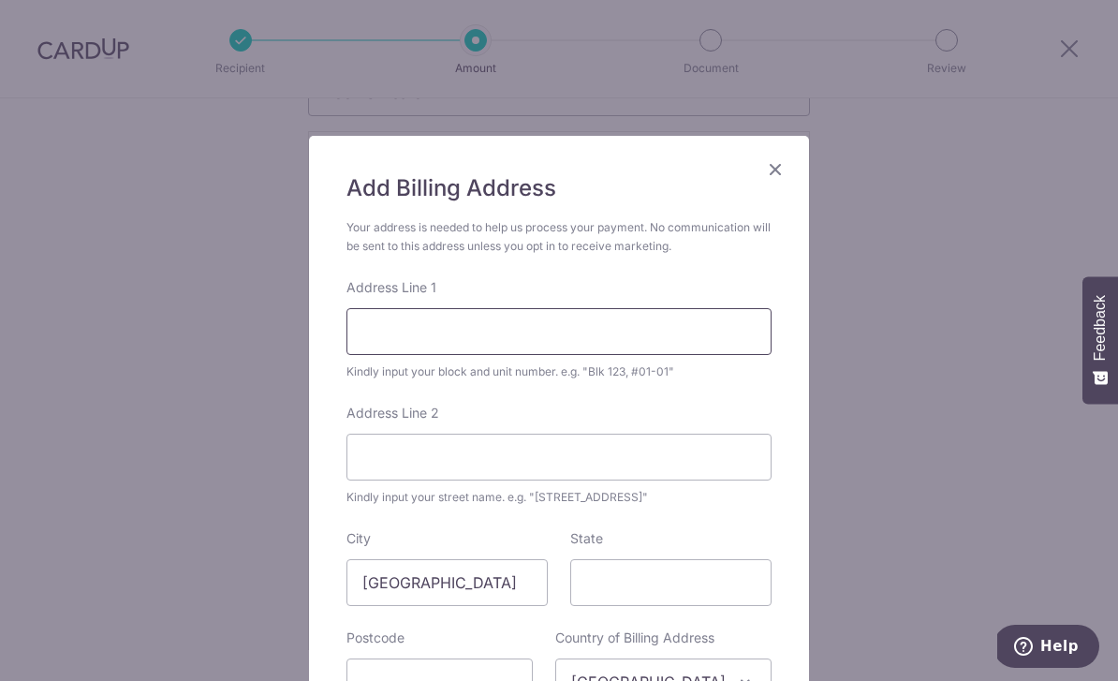
click at [538, 322] on input "Address Line 1" at bounding box center [558, 331] width 425 height 47
type input "#21-30"
click at [483, 459] on input "Address Line 2" at bounding box center [558, 456] width 425 height 47
type input "6 Hillview Rise"
click at [662, 582] on input "State" at bounding box center [670, 582] width 201 height 47
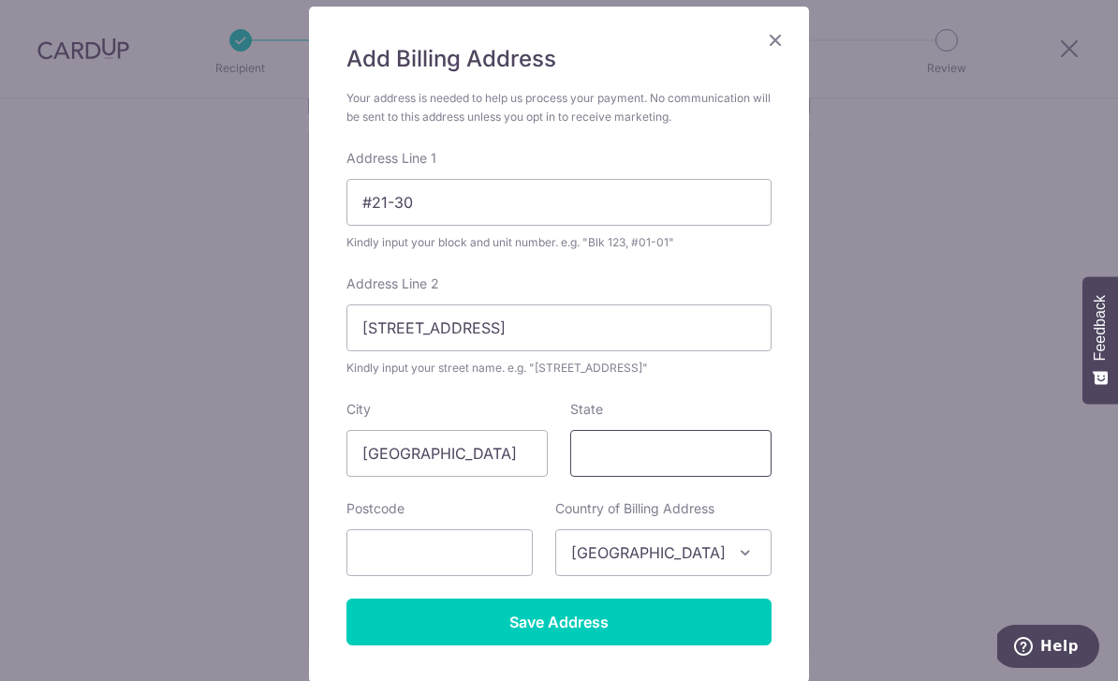
scroll to position [128, 0]
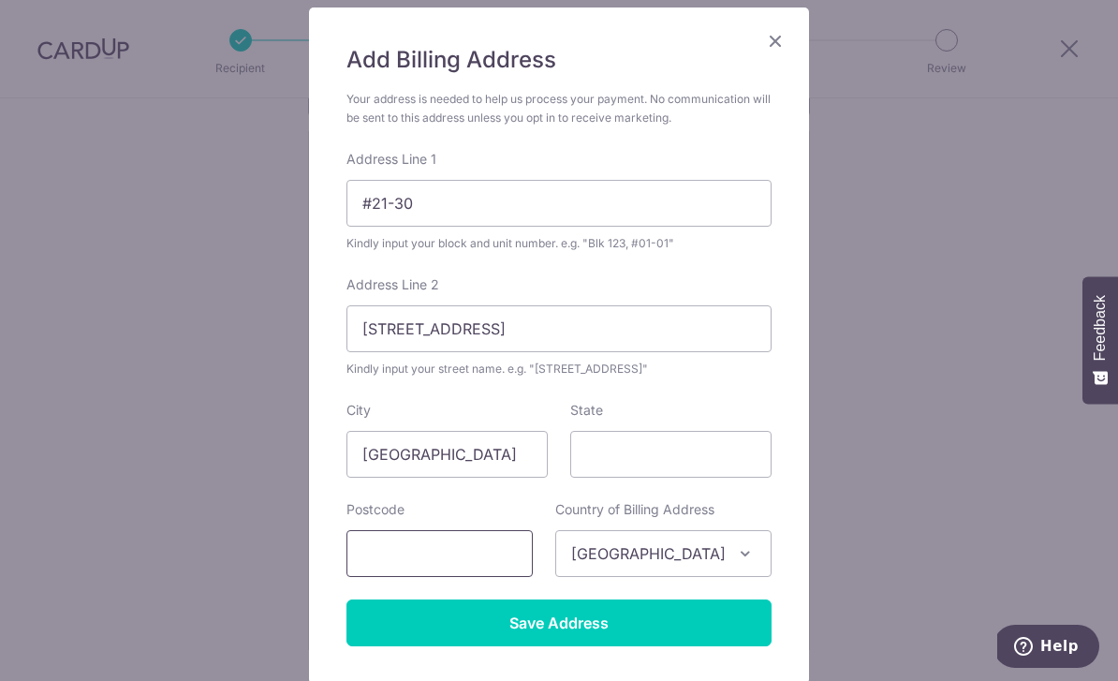
click at [505, 557] on input "text" at bounding box center [439, 553] width 186 height 47
type input "667980"
click at [656, 620] on input "Save Address" at bounding box center [558, 622] width 425 height 47
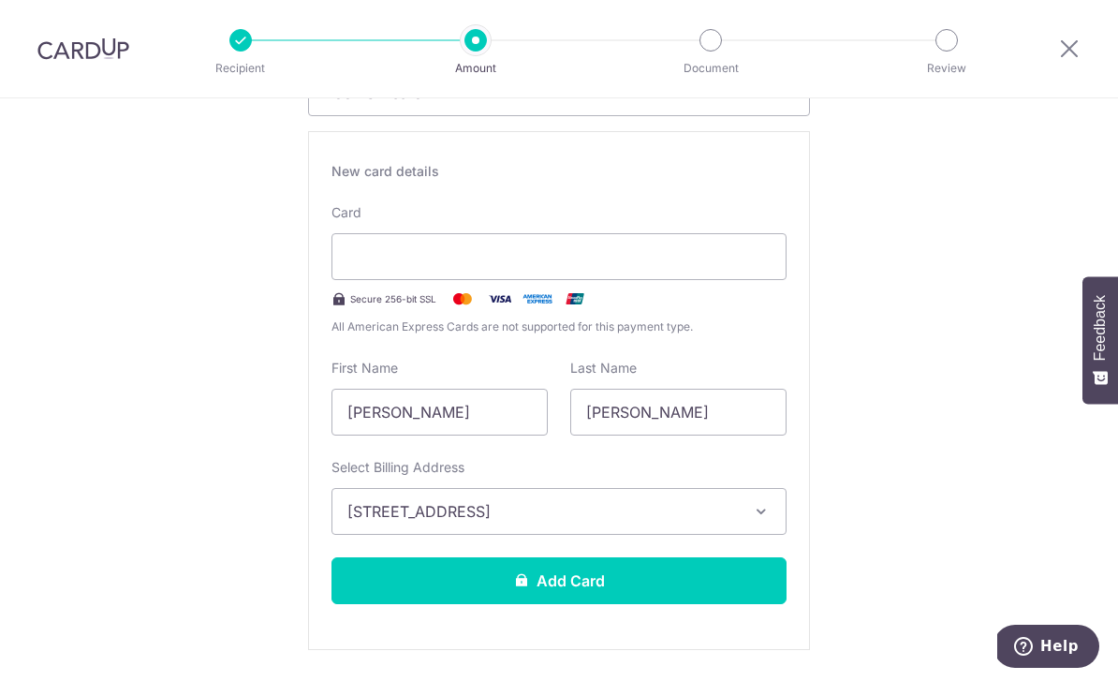
click at [617, 601] on button "Add Card" at bounding box center [558, 580] width 455 height 47
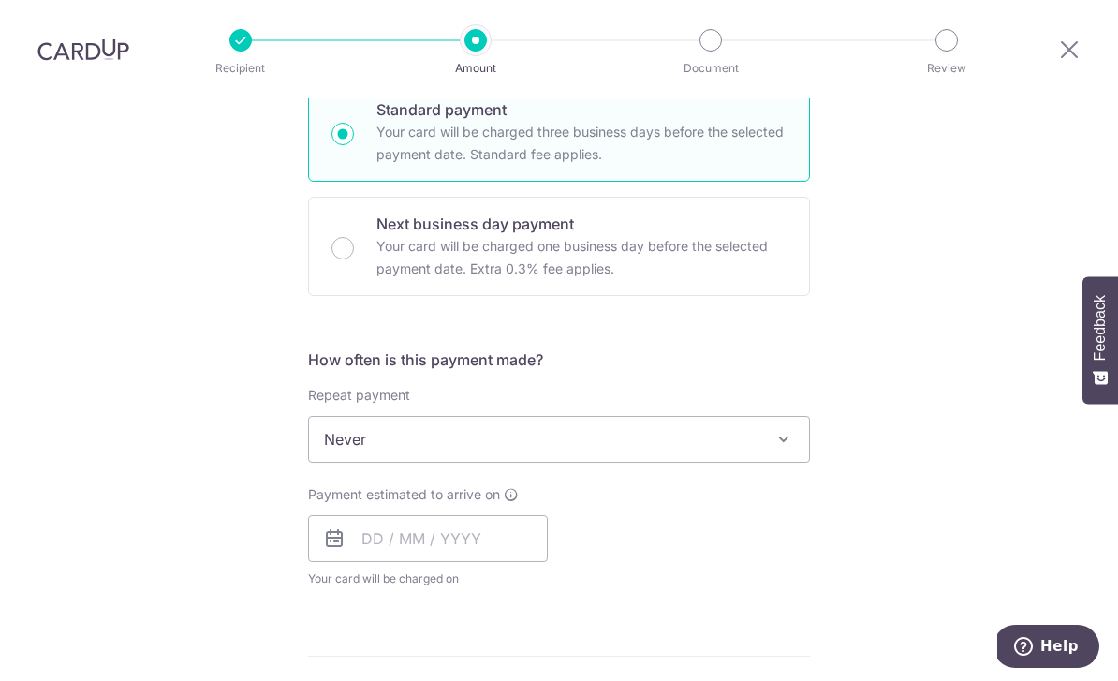
scroll to position [505, 0]
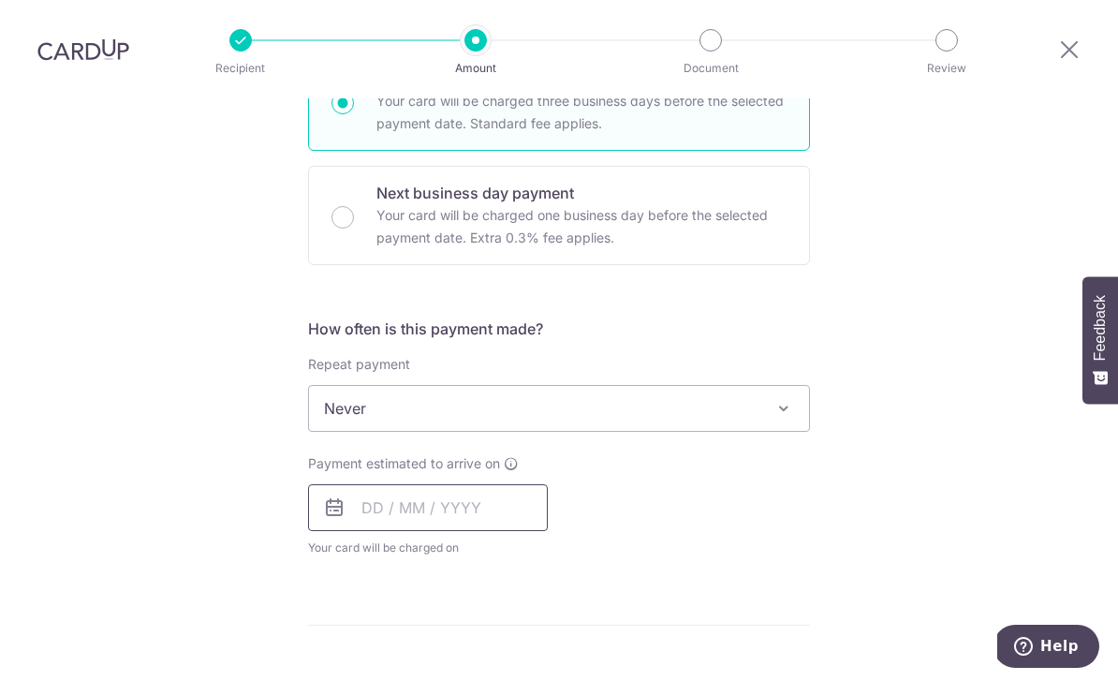
click at [408, 484] on input "text" at bounding box center [428, 507] width 240 height 47
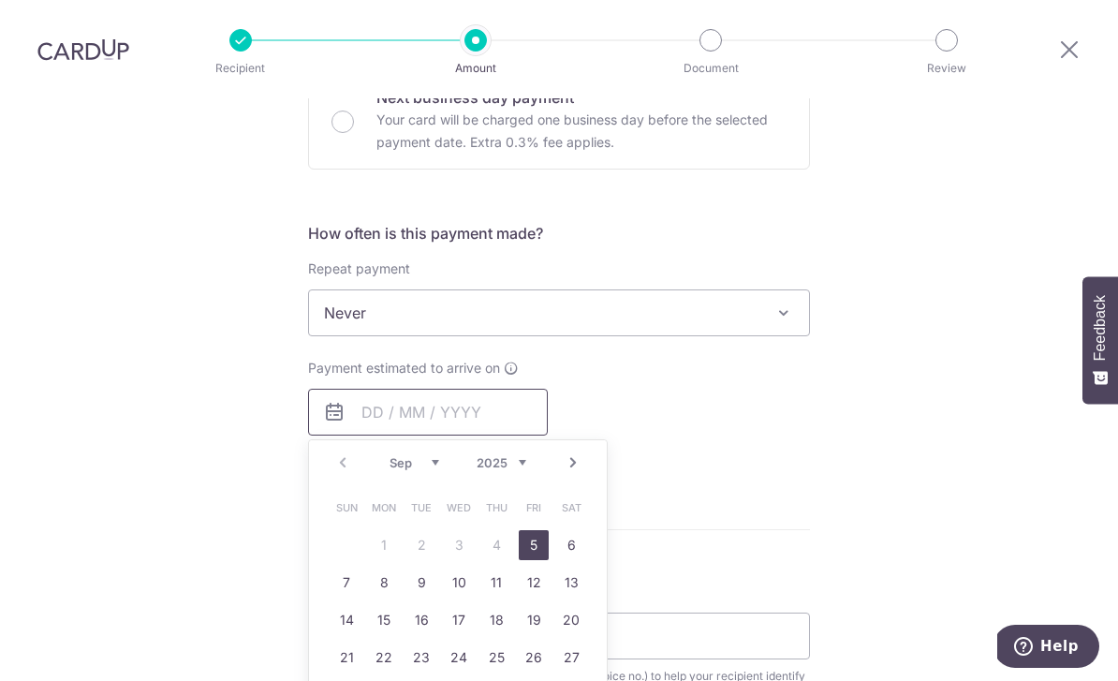
scroll to position [637, 0]
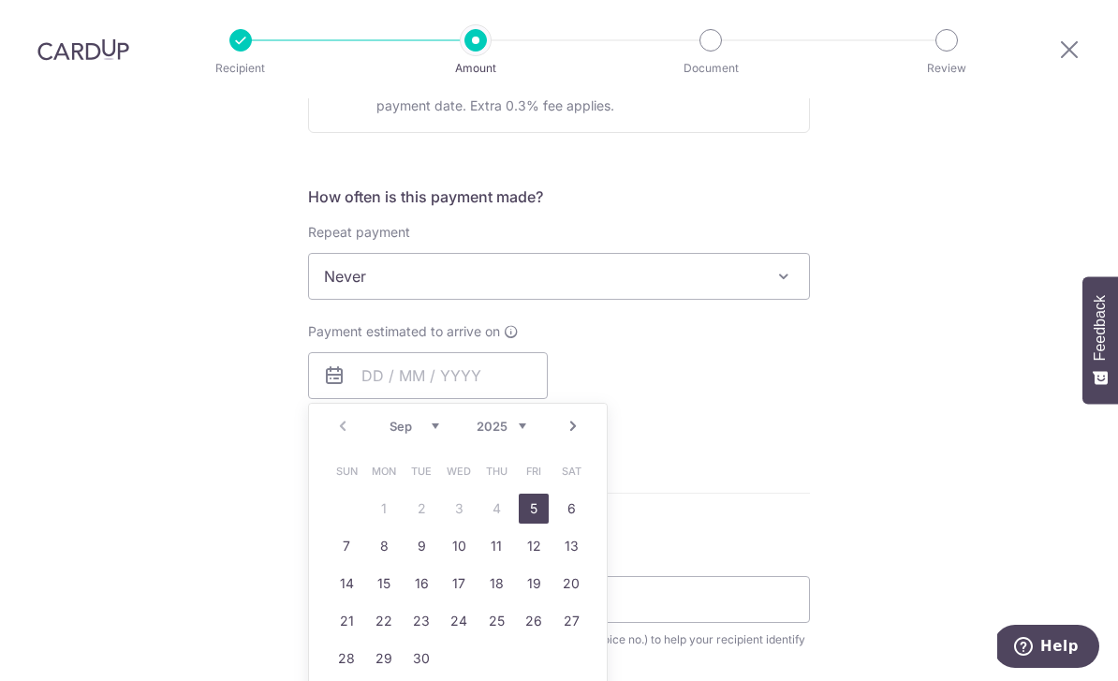
click at [530, 493] on link "5" at bounding box center [534, 508] width 30 height 30
type input "[DATE]"
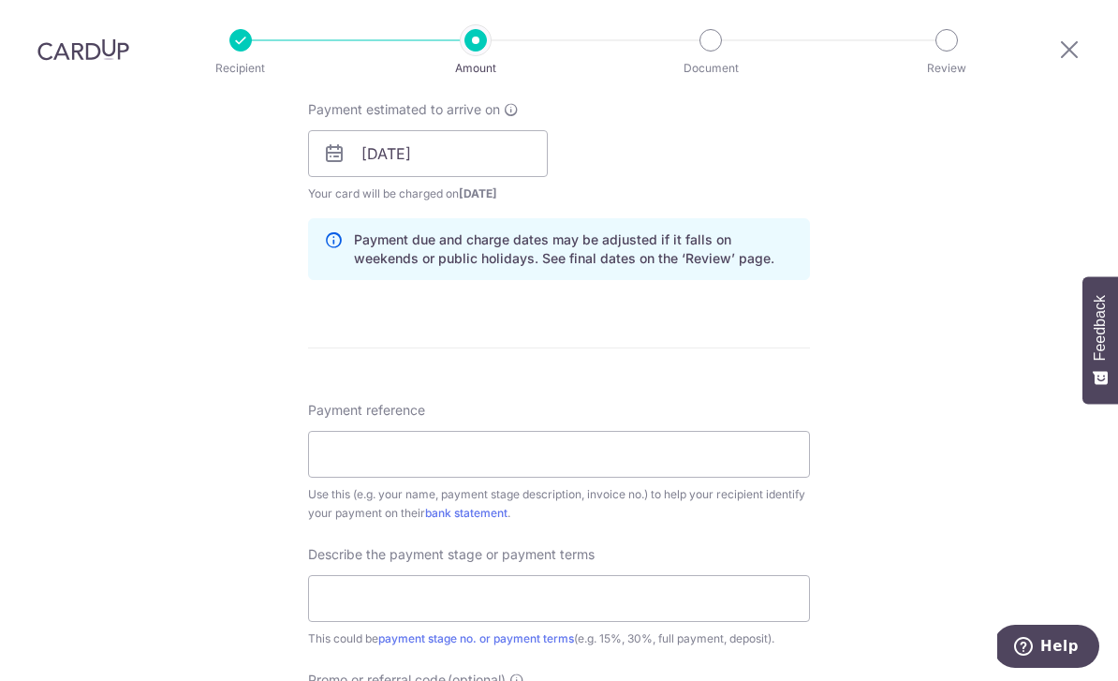
scroll to position [871, 0]
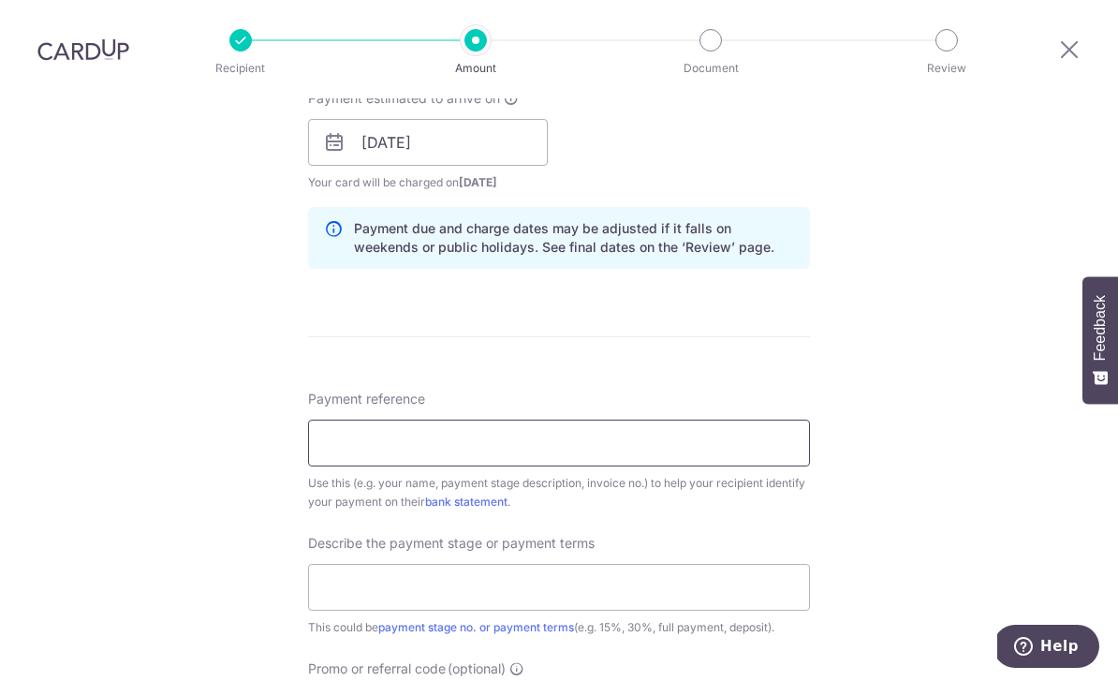
click at [772, 419] on input "Payment reference" at bounding box center [559, 442] width 502 height 47
type input "SGI-B25-24"
click at [679, 564] on input "text" at bounding box center [559, 587] width 502 height 47
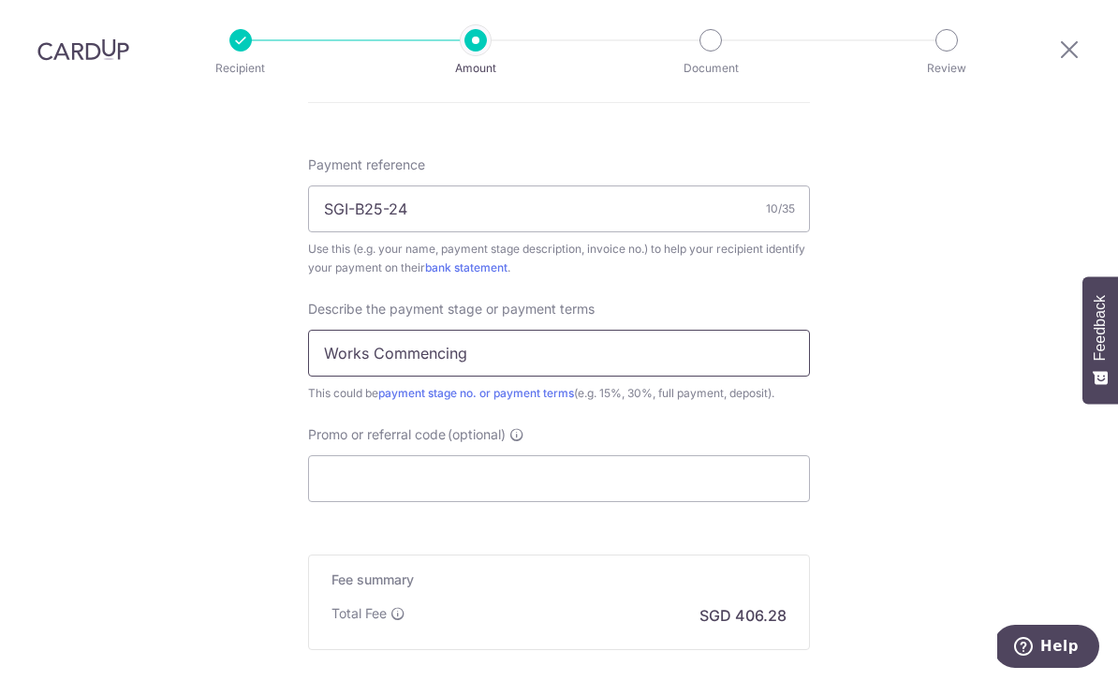
scroll to position [1123, 0]
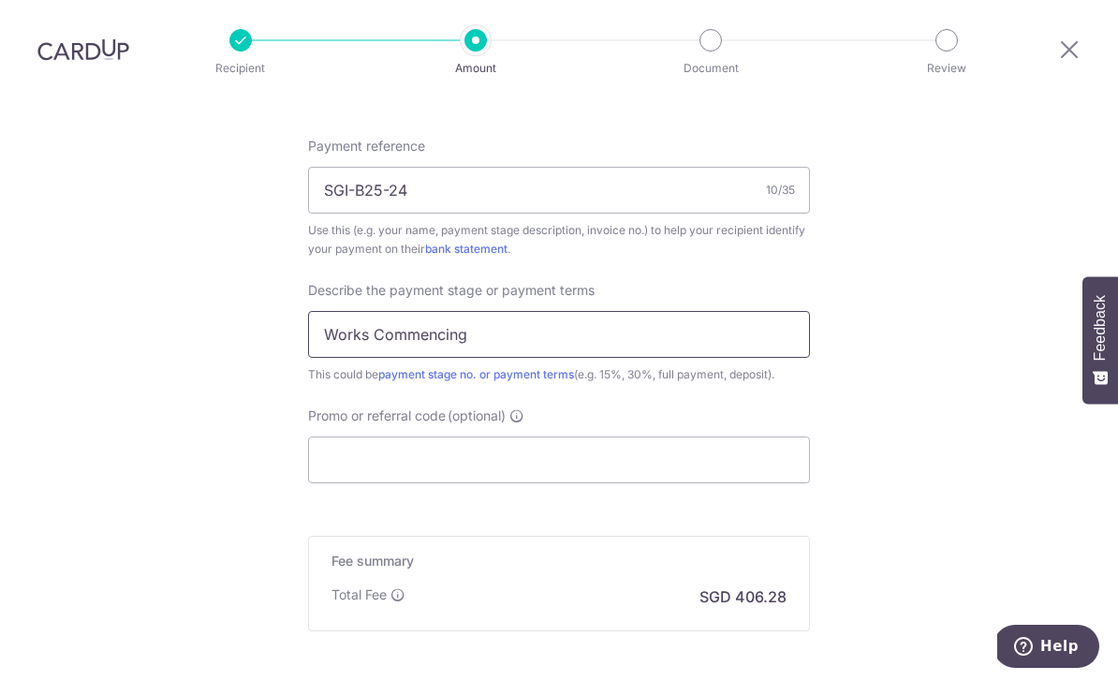
type input "Works Commencing"
click at [762, 436] on input "Promo or referral code (optional)" at bounding box center [559, 459] width 502 height 47
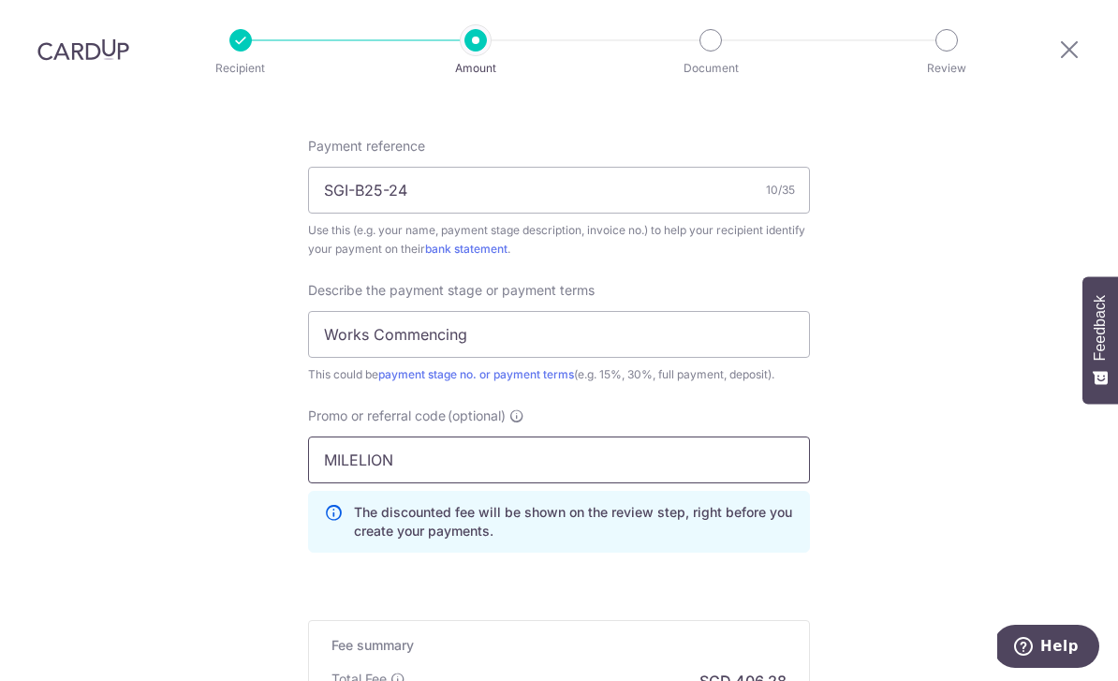
type input "MILELION"
click button "Add Card" at bounding box center [0, 0] width 0 height 0
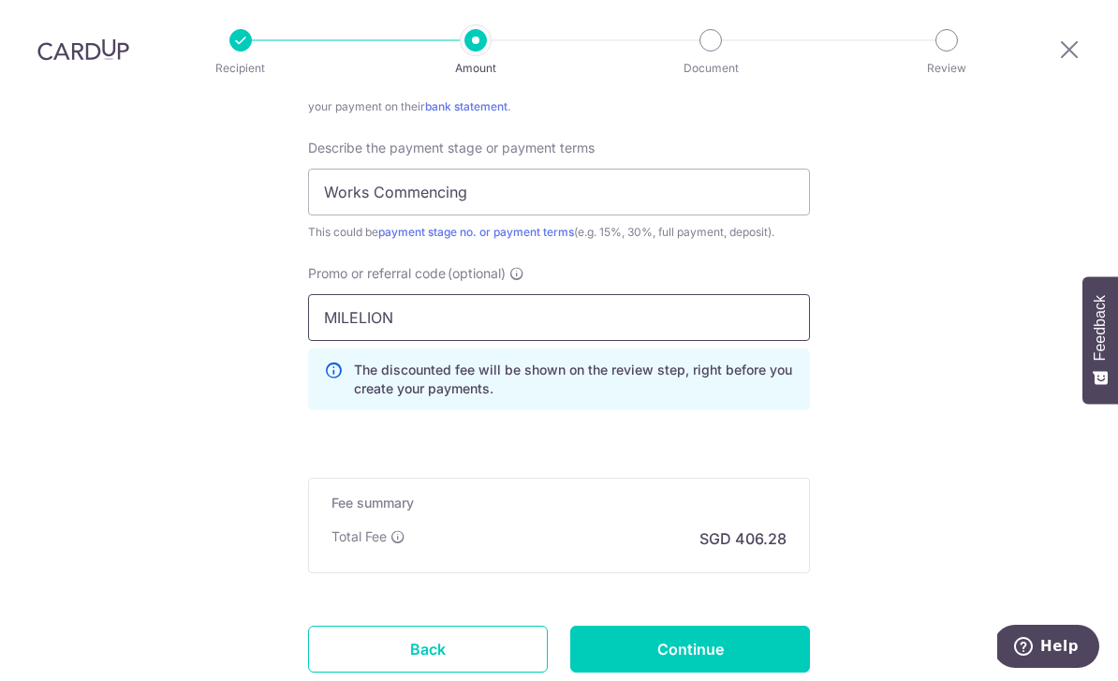
scroll to position [1263, 0]
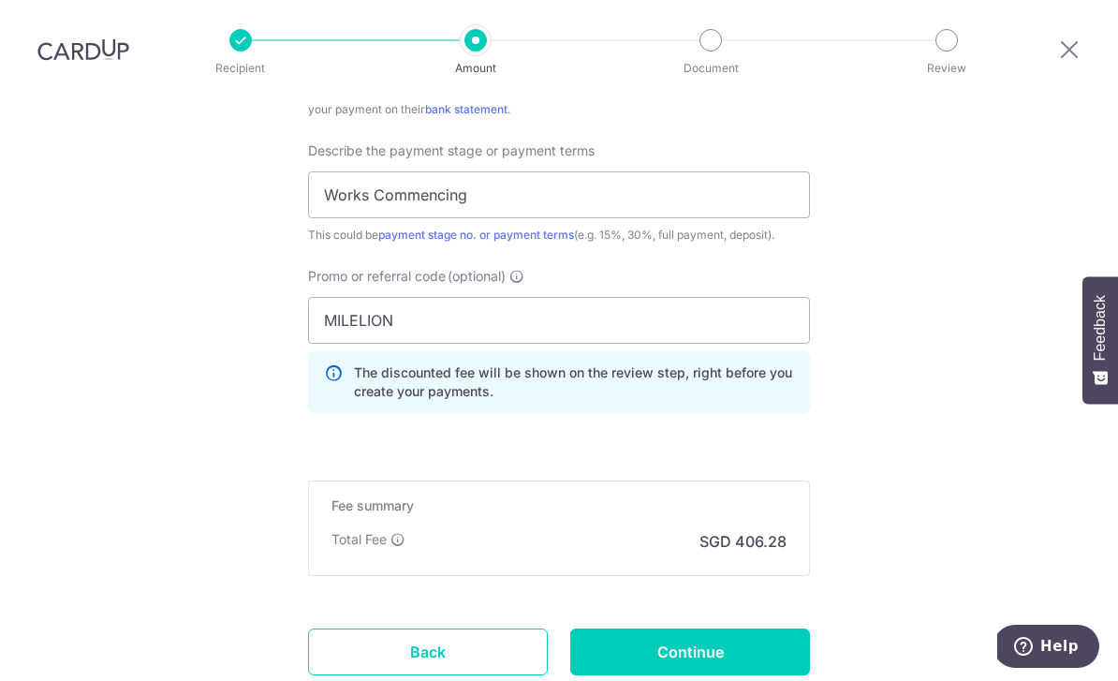
click at [758, 628] on input "Continue" at bounding box center [690, 651] width 240 height 47
type input "Create Schedule"
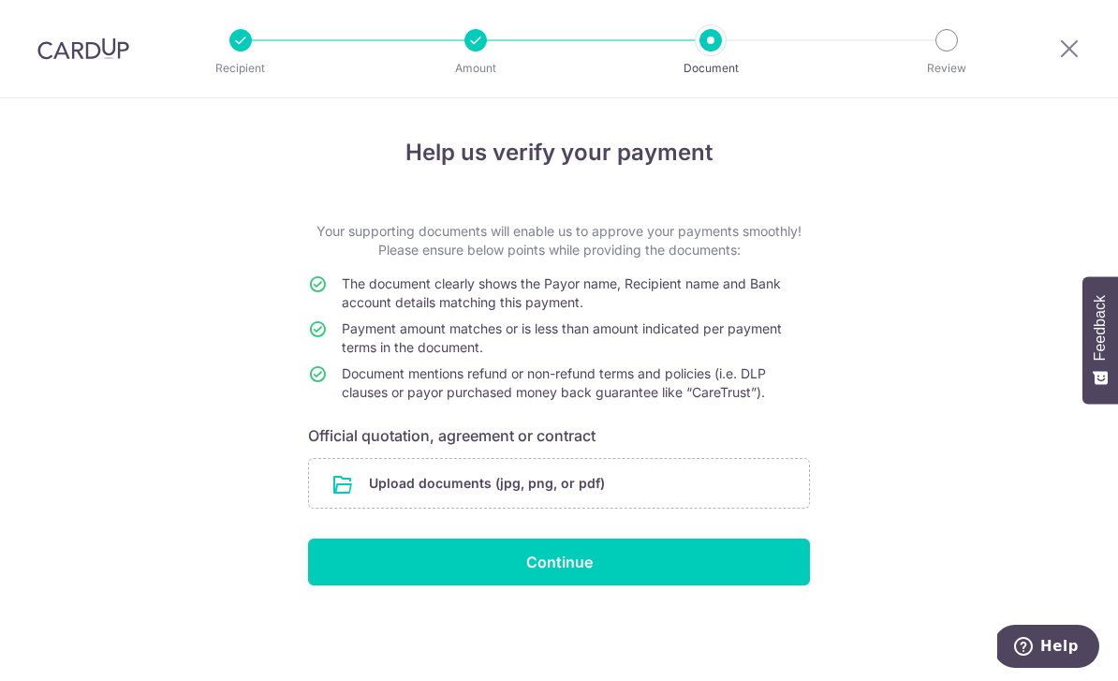
click at [544, 487] on input "file" at bounding box center [559, 483] width 500 height 49
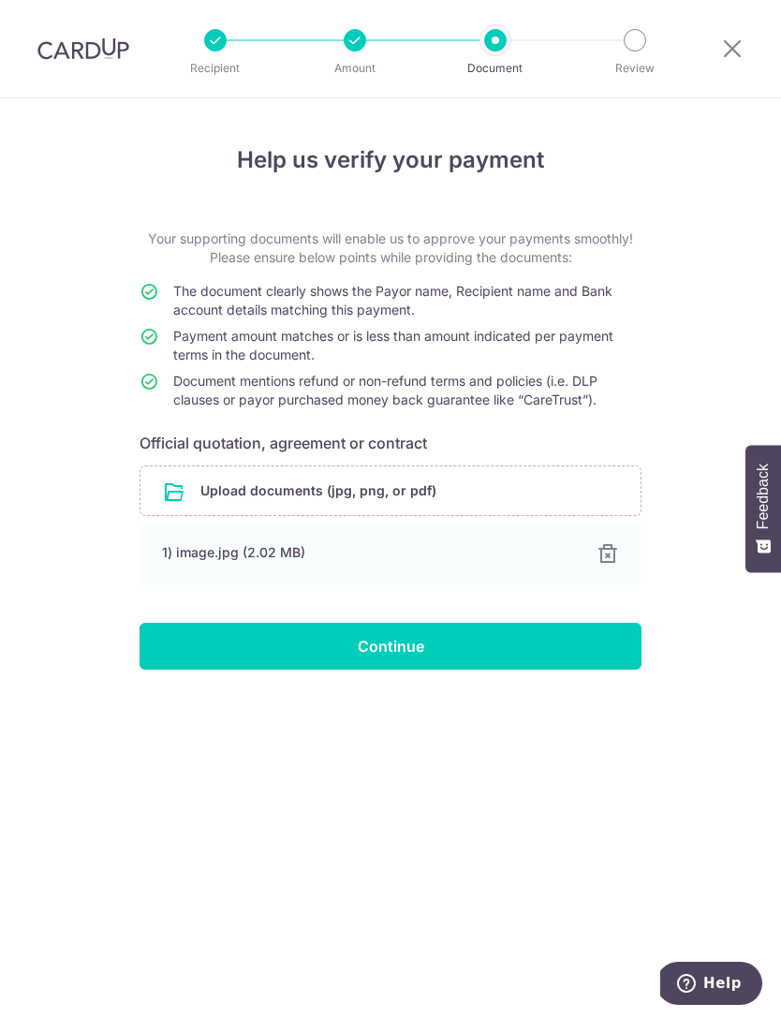
click at [604, 490] on input "file" at bounding box center [390, 490] width 500 height 49
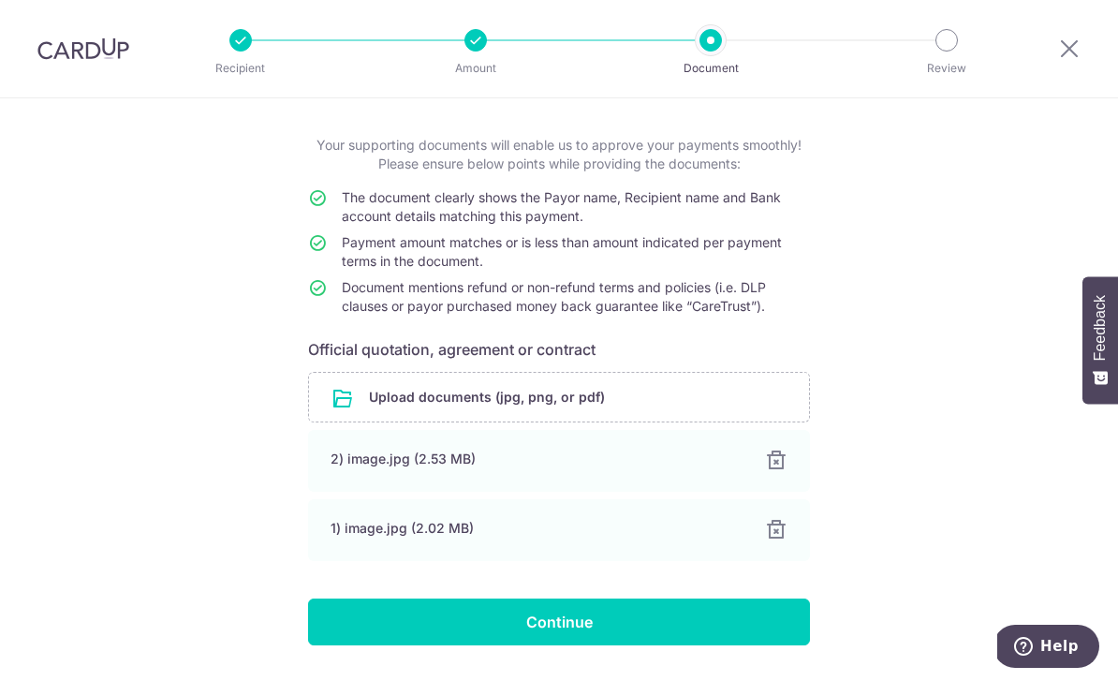
scroll to position [85, 0]
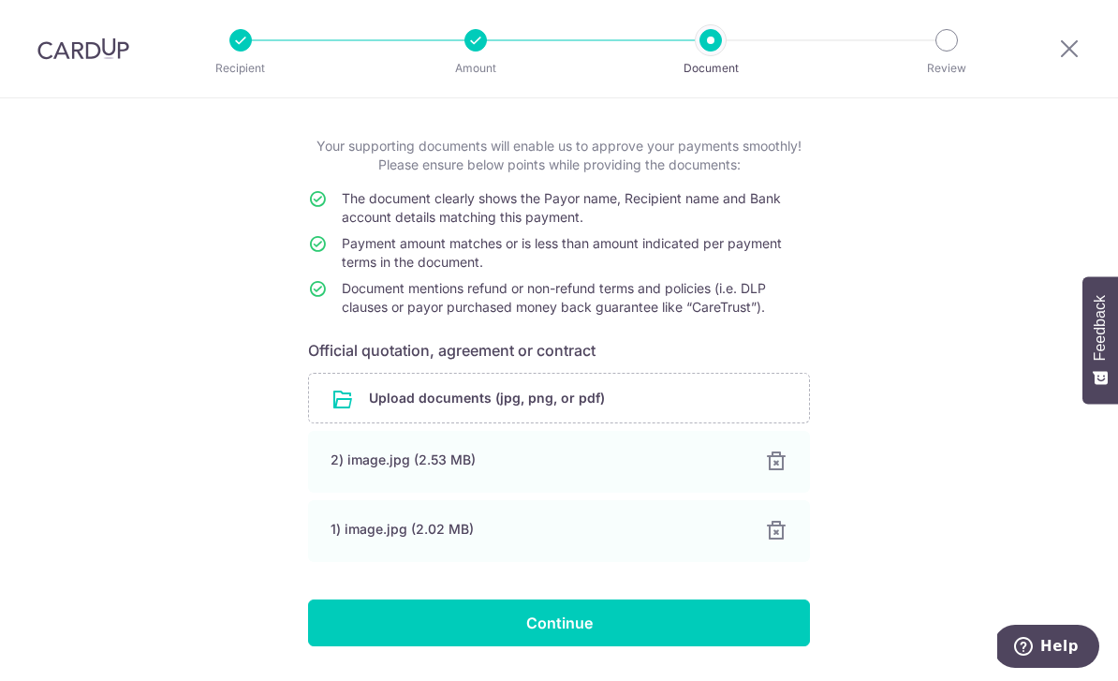
click at [641, 637] on input "Continue" at bounding box center [559, 622] width 502 height 47
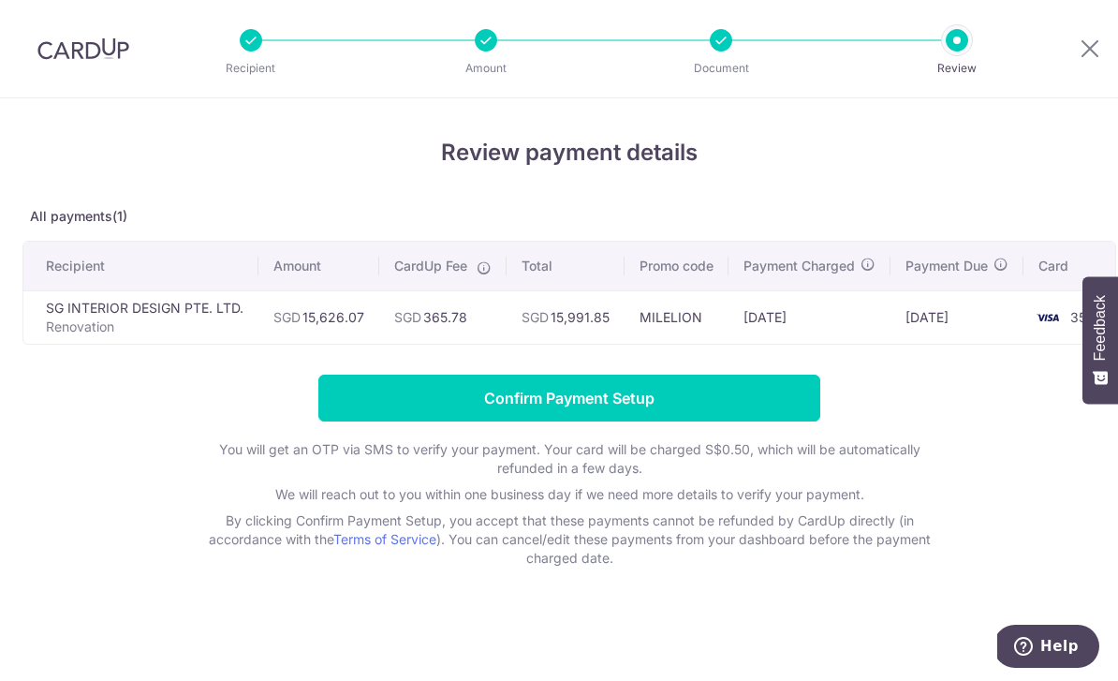
click at [497, 40] on li "Document" at bounding box center [614, 40] width 235 height 22
click at [732, 48] on li "Review" at bounding box center [849, 40] width 235 height 22
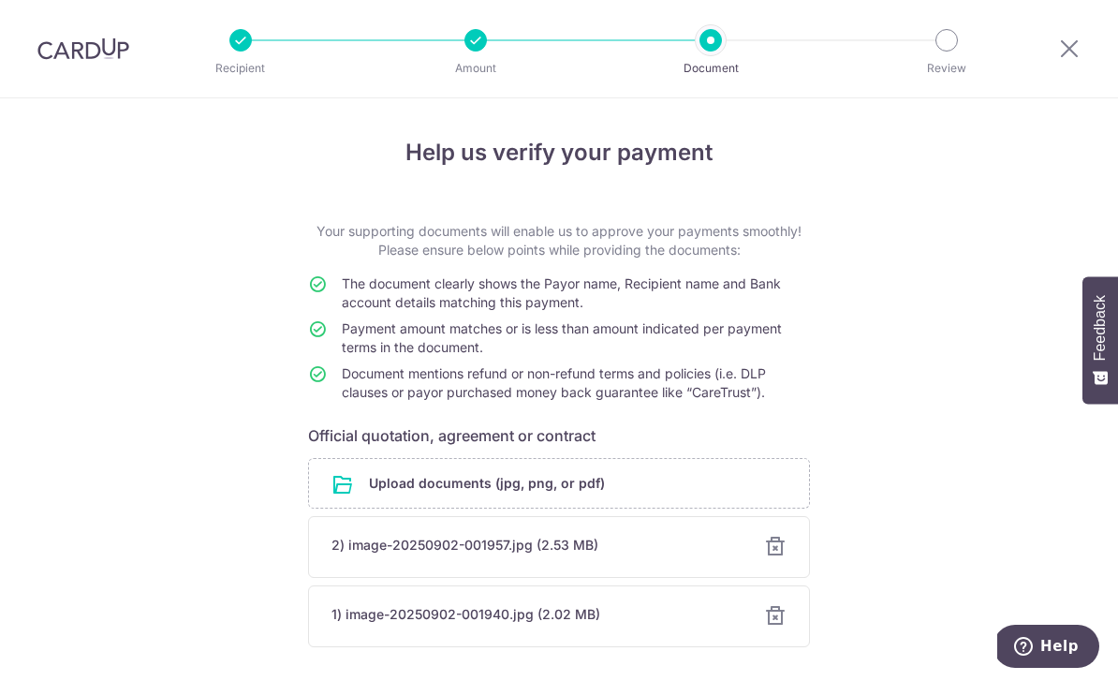
click at [470, 42] on div at bounding box center [475, 40] width 22 height 22
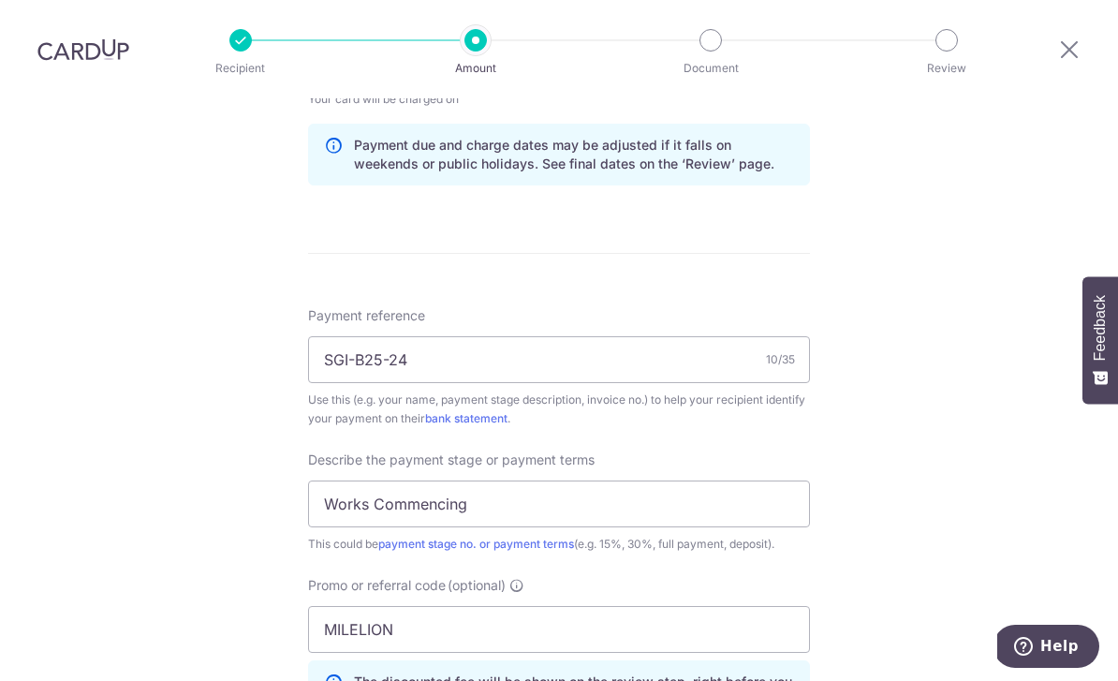
scroll to position [1029, 0]
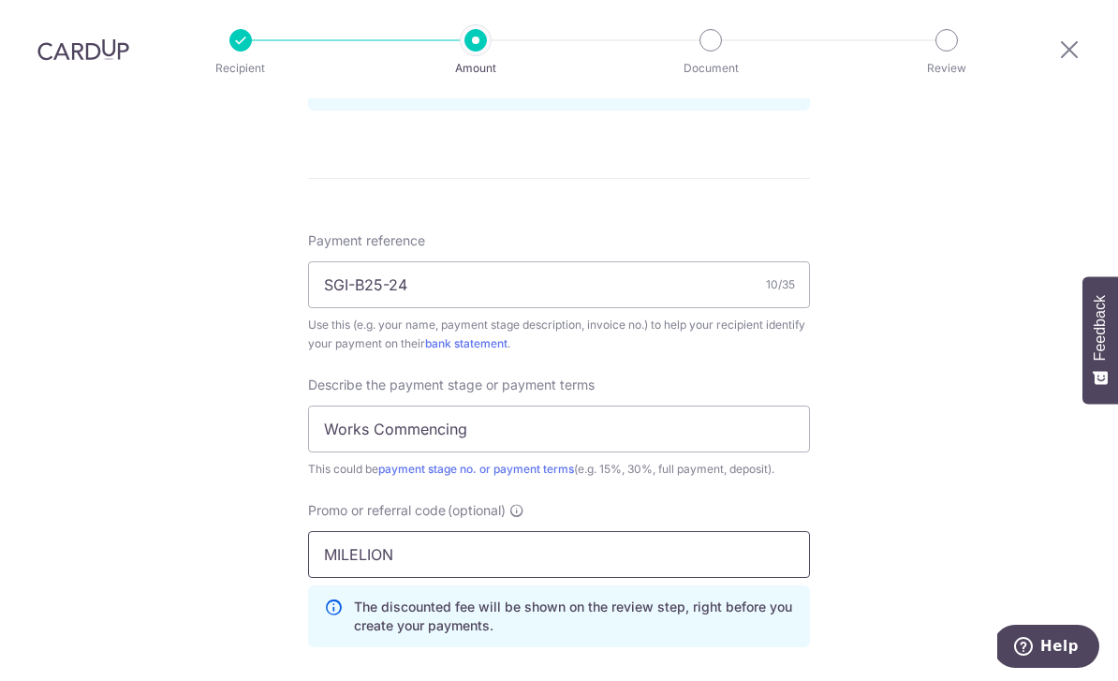
click at [602, 531] on input "MILELION" at bounding box center [559, 554] width 502 height 47
type input "M"
type input "RENO25ONE"
click at [880, 451] on div "Tell us more about your payment Enter payment amount SGD 15,626.07 15626.07 Sel…" at bounding box center [559, 60] width 1118 height 1980
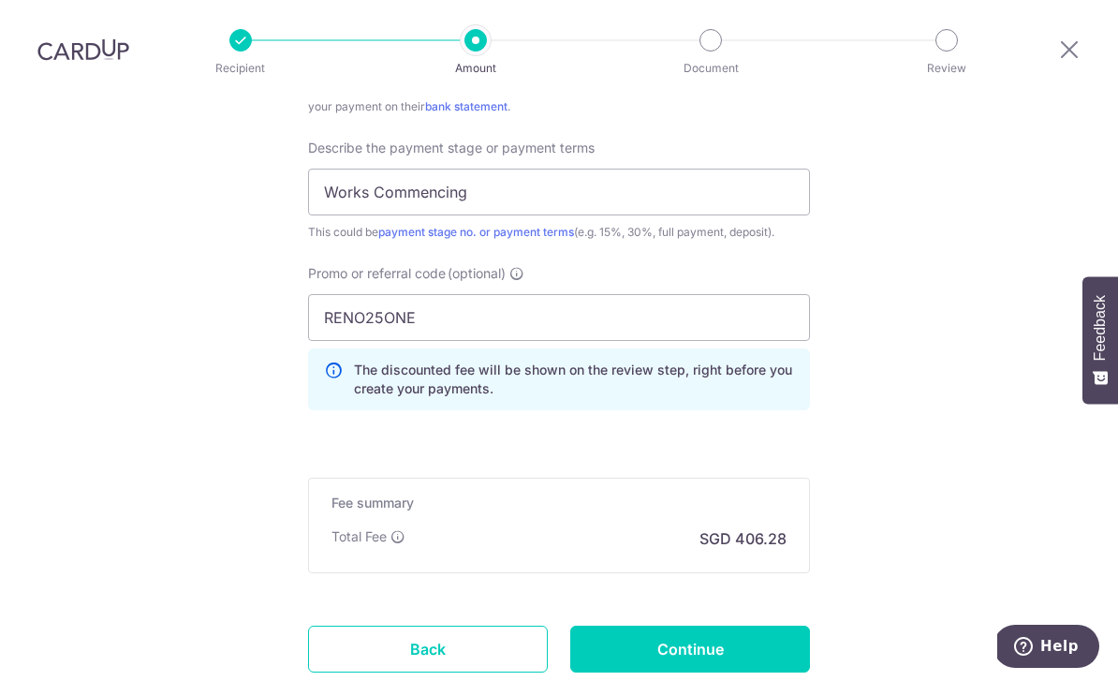
scroll to position [1275, 0]
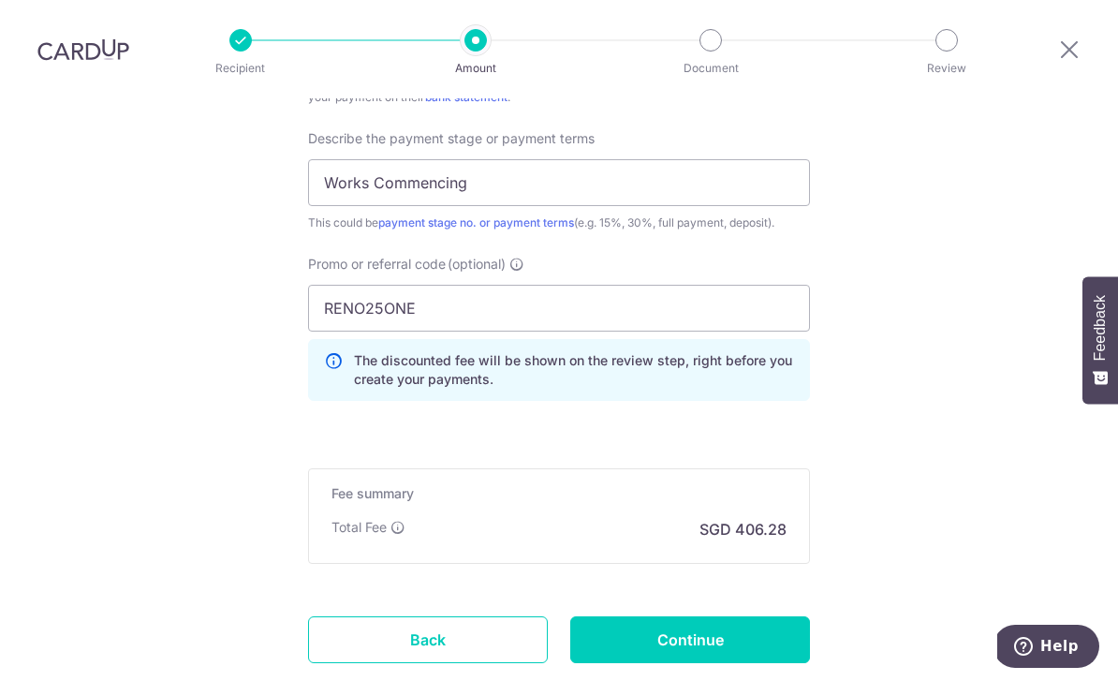
click at [743, 616] on input "Continue" at bounding box center [690, 639] width 240 height 47
type input "Update Schedule"
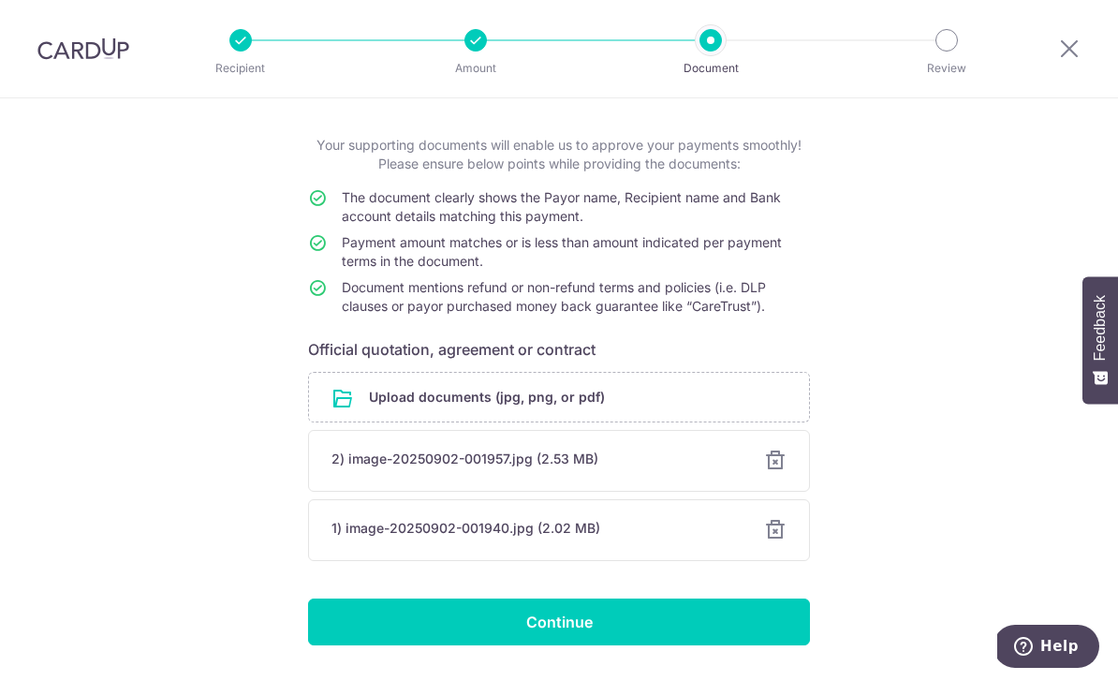
scroll to position [85, 0]
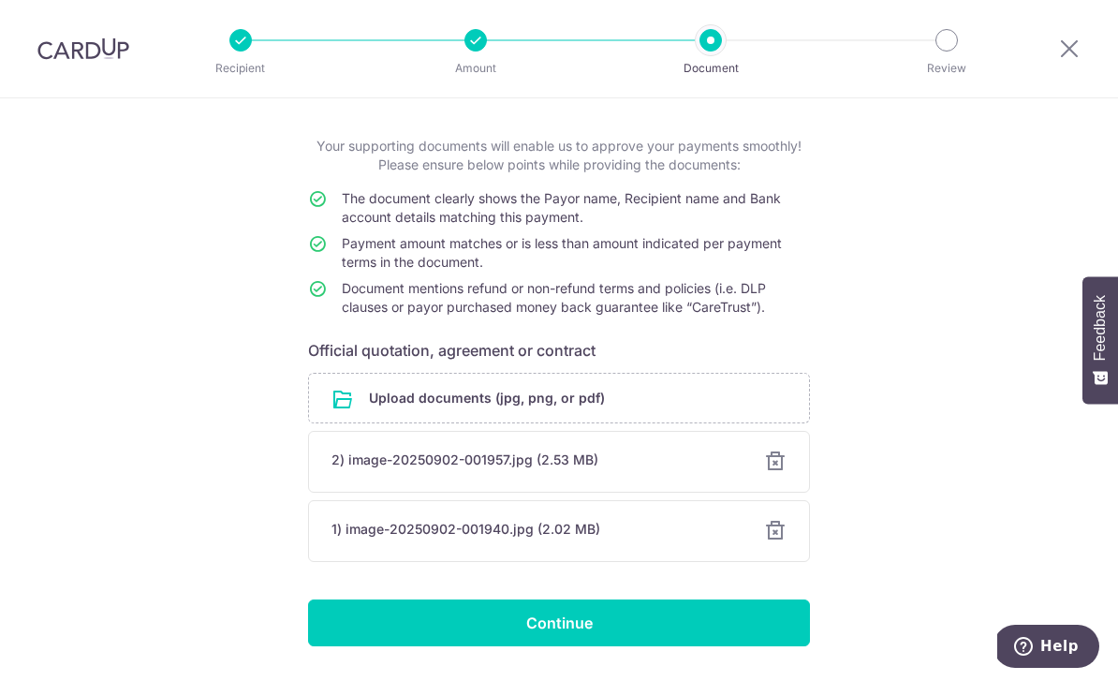
click at [723, 644] on input "Continue" at bounding box center [559, 622] width 502 height 47
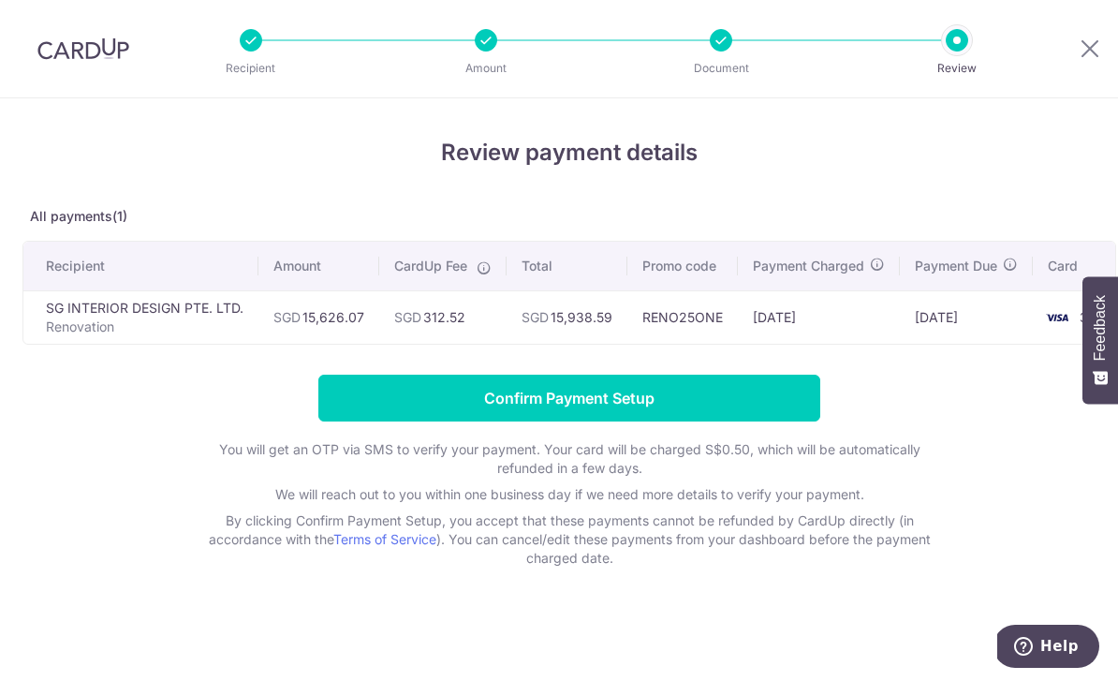
click at [451, 398] on input "Confirm Payment Setup" at bounding box center [569, 397] width 502 height 47
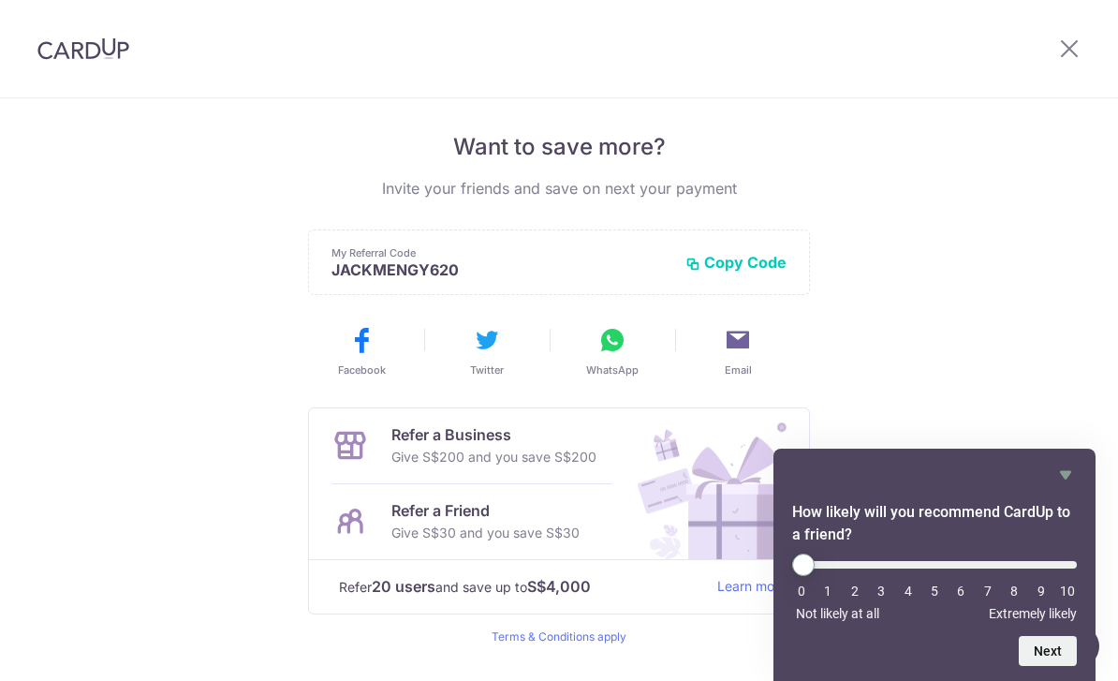
scroll to position [365, 0]
click at [1063, 476] on icon "Hide survey" at bounding box center [1065, 474] width 22 height 22
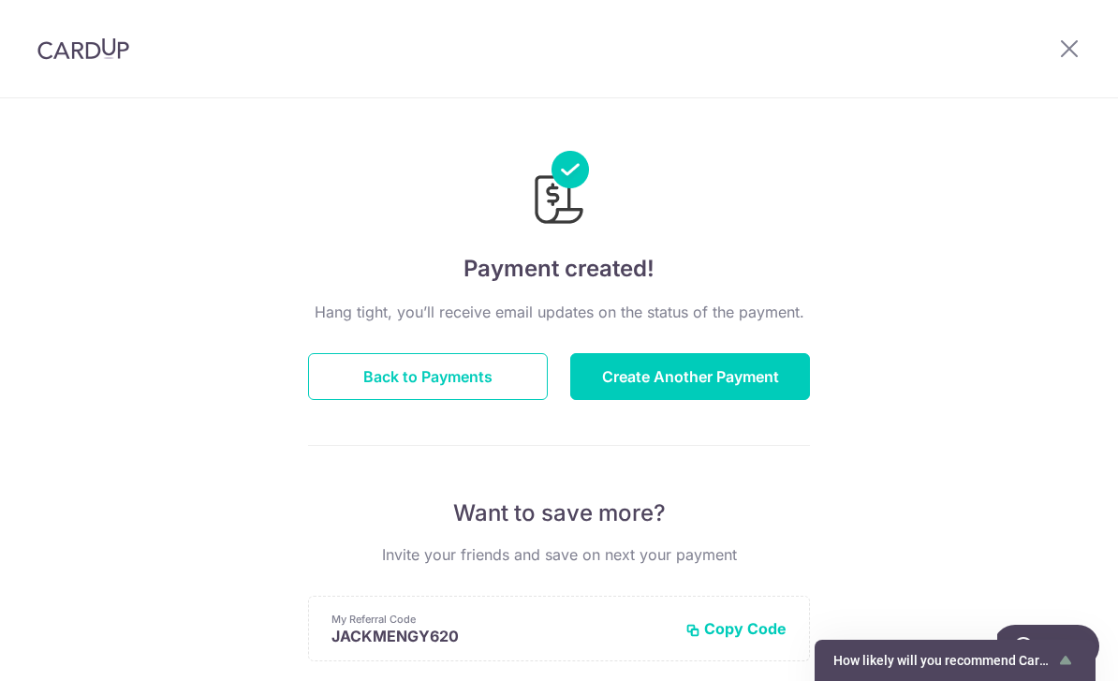
scroll to position [0, 0]
click at [355, 391] on button "Back to Payments" at bounding box center [428, 376] width 240 height 47
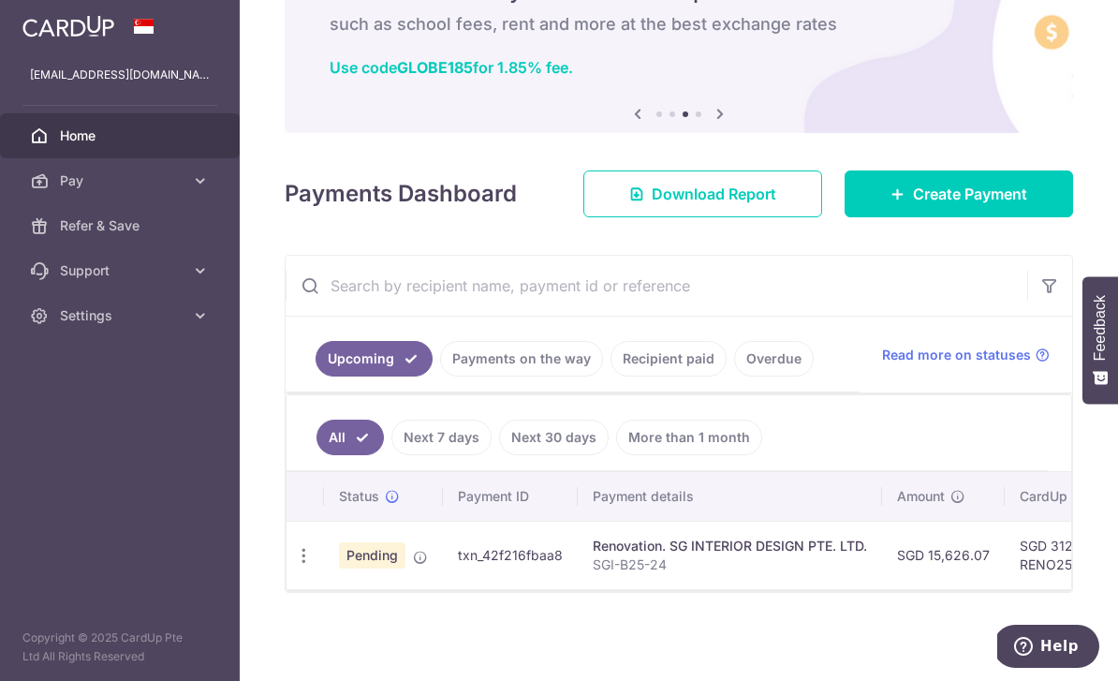
scroll to position [122, 0]
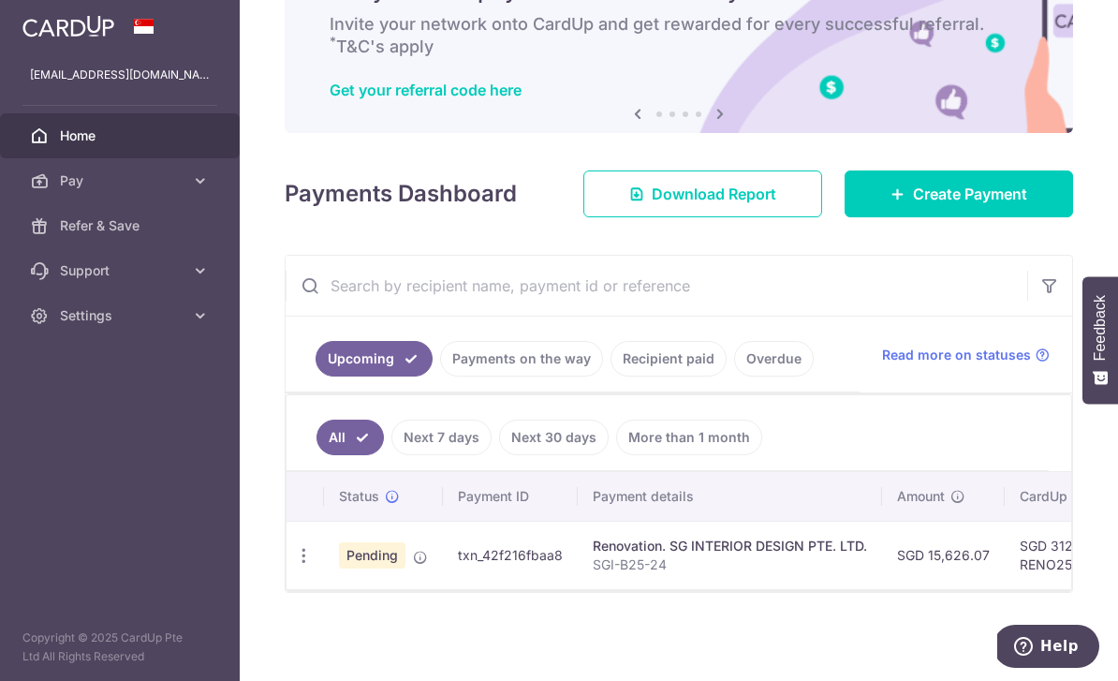
click at [1048, 364] on div "Read more on statuses" at bounding box center [966, 354] width 168 height 19
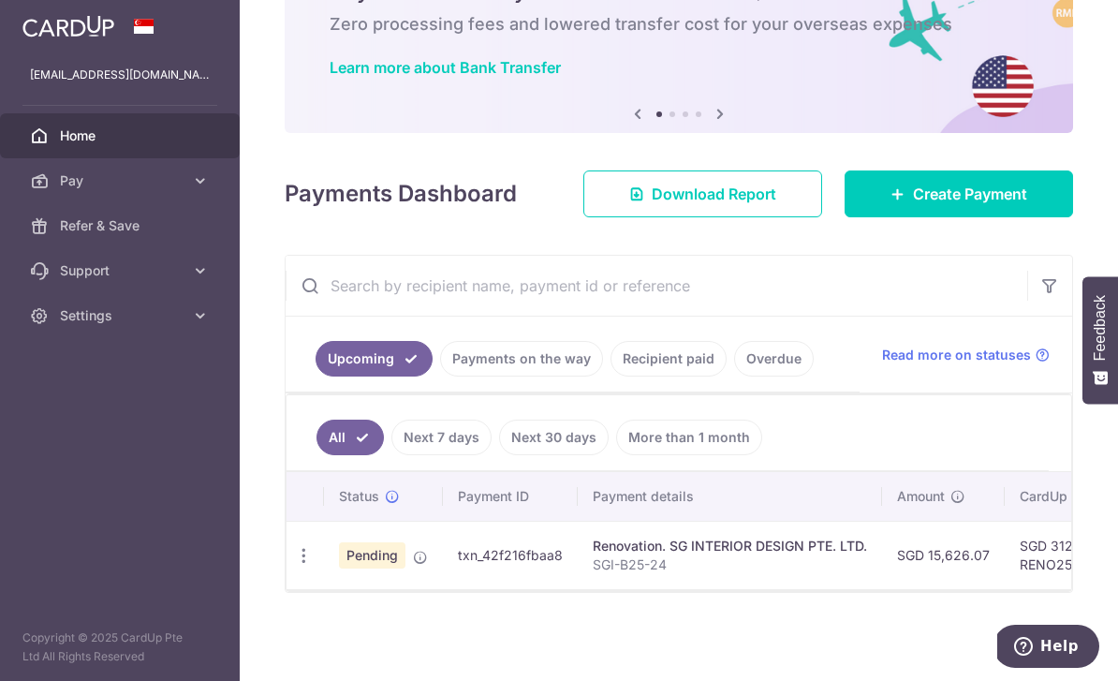
click at [593, 574] on p "SGI-B25-24" at bounding box center [730, 564] width 274 height 19
click at [443, 589] on td "txn_42f216fbaa8" at bounding box center [510, 554] width 135 height 68
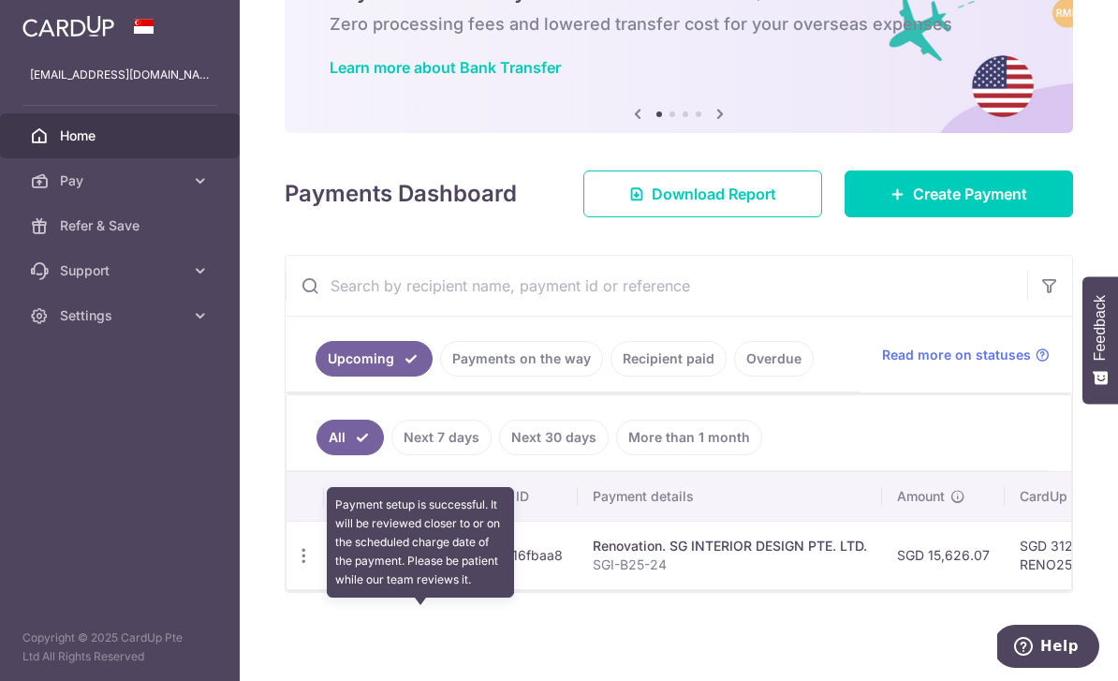
click at [413, 564] on icon at bounding box center [420, 556] width 15 height 15
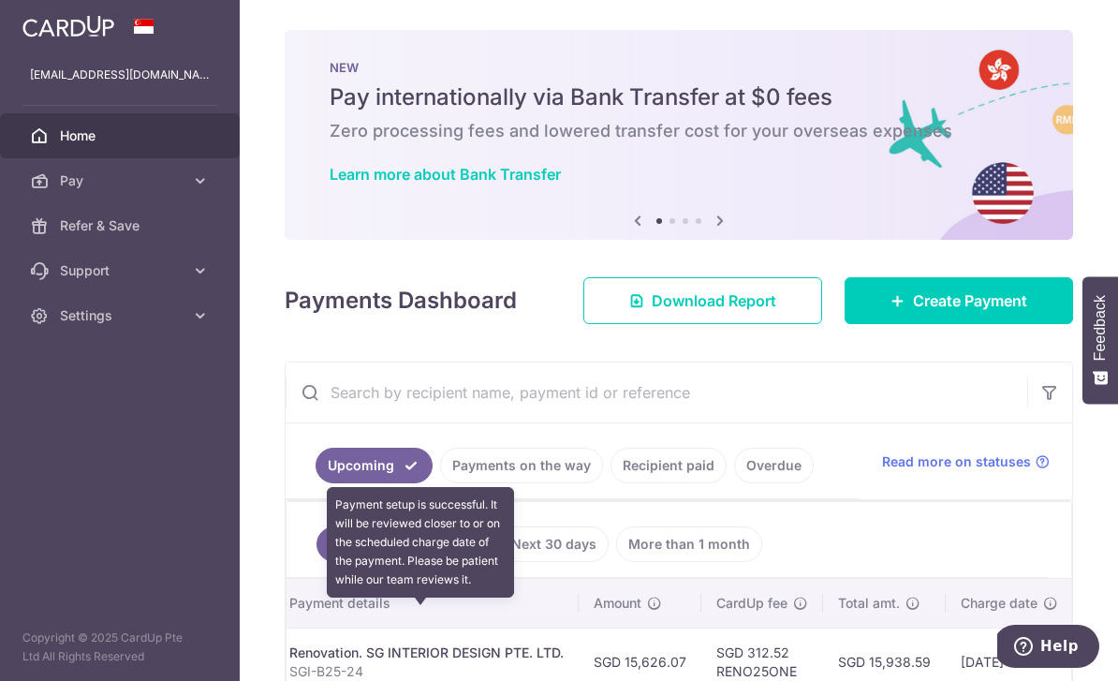
scroll to position [0, 0]
click at [0, 0] on icon "button" at bounding box center [0, 0] width 0 height 0
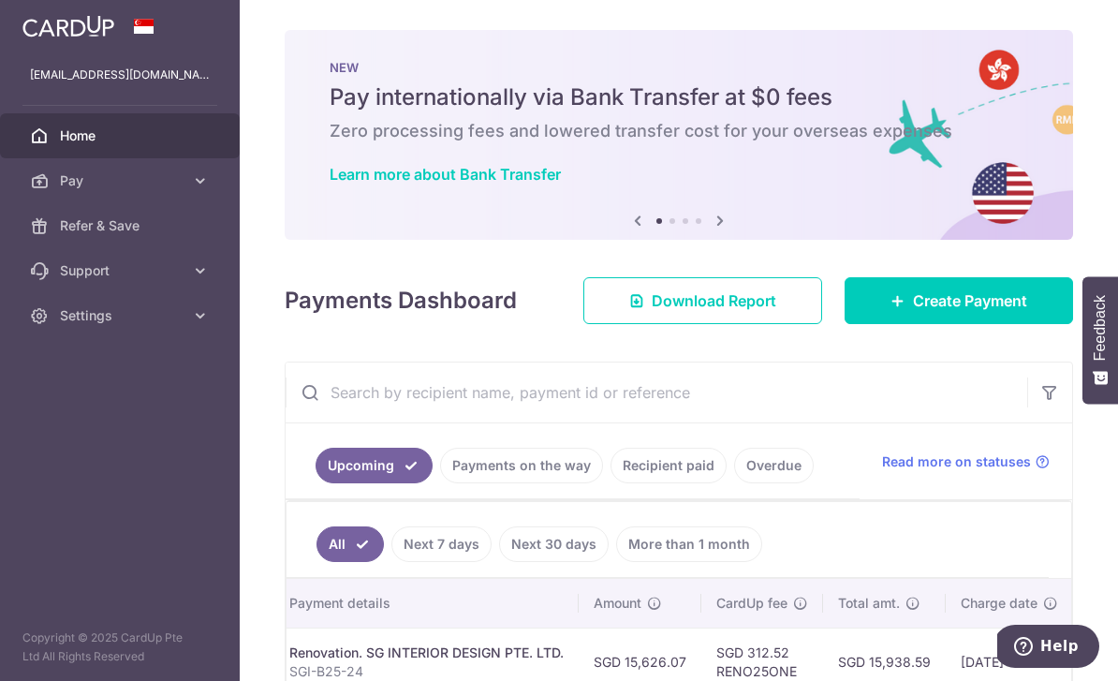
click at [176, 328] on link "Settings" at bounding box center [120, 315] width 240 height 45
click at [108, 404] on span "Logout" at bounding box center [122, 405] width 124 height 19
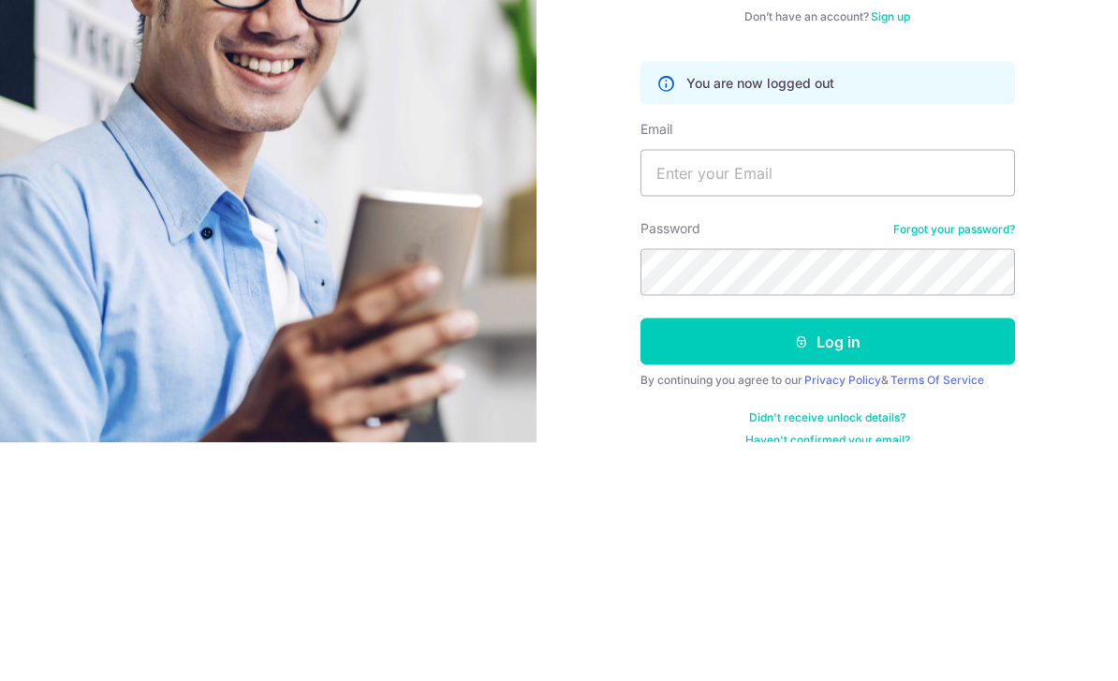
click at [584, 228] on div "Welcome back! Don’t have an account? Sign up You are now logged out Email Passw…" at bounding box center [826, 340] width 581 height 681
